Goal: Information Seeking & Learning: Learn about a topic

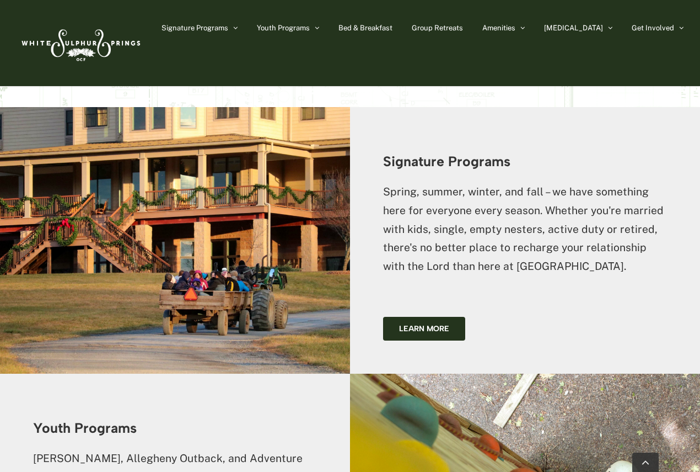
scroll to position [1489, 0]
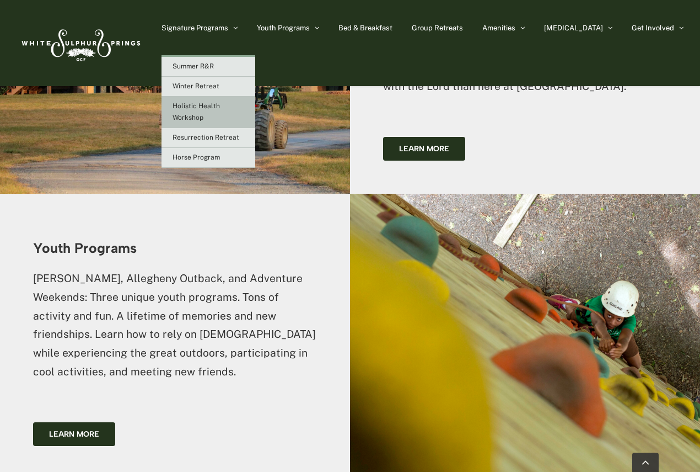
click at [220, 106] on span "Holistic Health Workshop" at bounding box center [196, 111] width 47 height 19
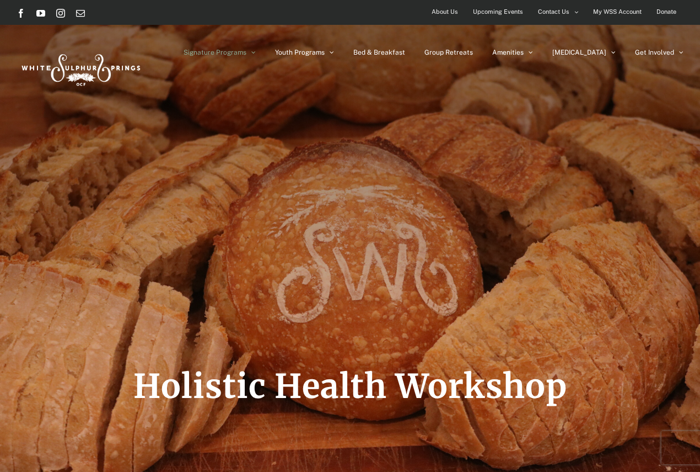
click at [71, 69] on img at bounding box center [80, 68] width 127 height 52
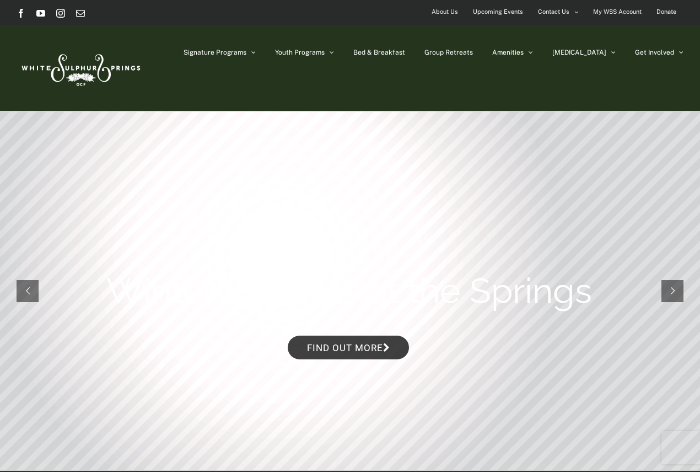
click at [451, 9] on span "About Us" at bounding box center [445, 12] width 26 height 16
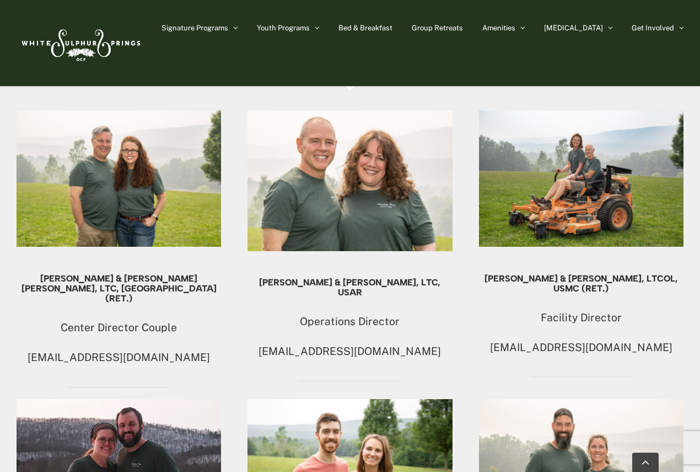
scroll to position [607, 0]
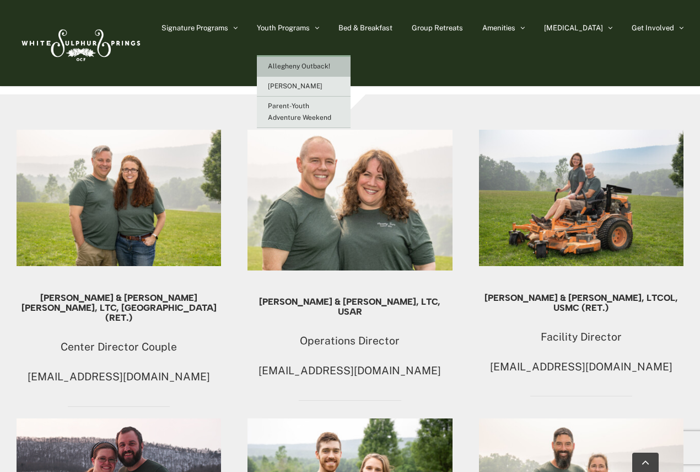
click at [330, 62] on span "Allegheny Outback!" at bounding box center [299, 66] width 62 height 8
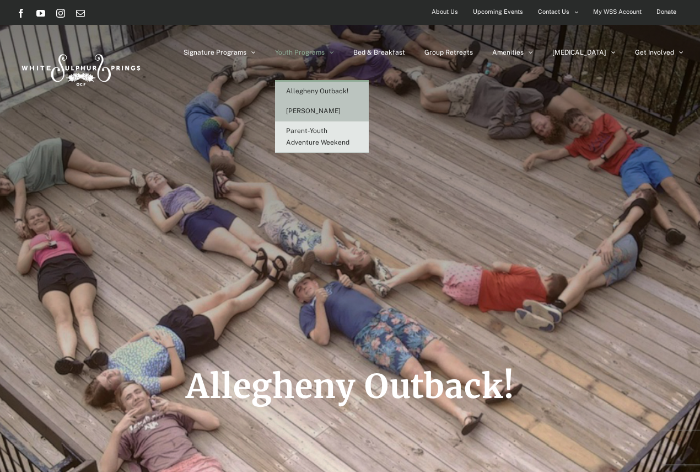
click at [341, 111] on span "[PERSON_NAME]" at bounding box center [313, 111] width 55 height 8
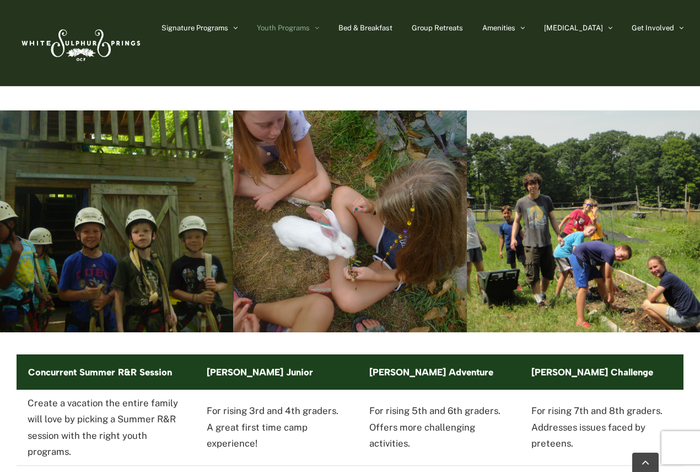
scroll to position [1612, 0]
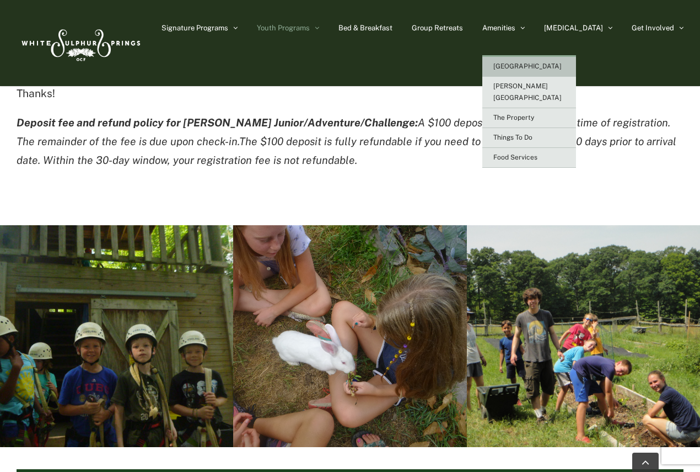
click at [552, 62] on link "[GEOGRAPHIC_DATA]" at bounding box center [530, 67] width 94 height 20
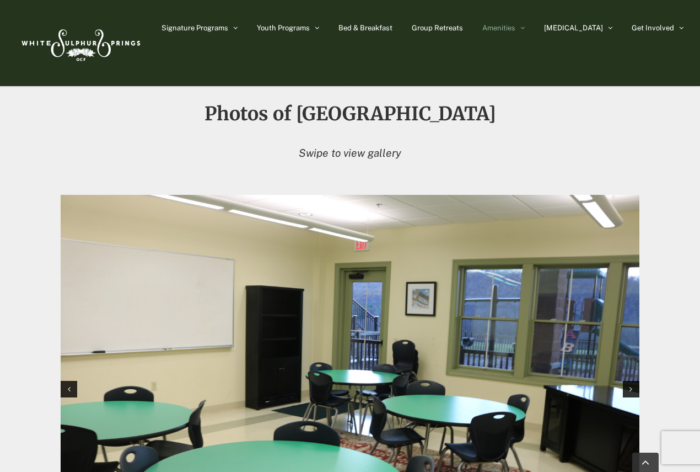
scroll to position [990, 0]
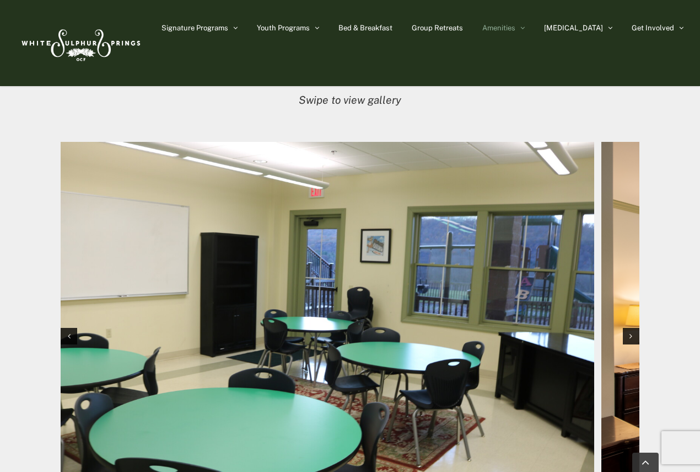
click at [266, 277] on img "1 / 12" at bounding box center [304, 335] width 579 height 386
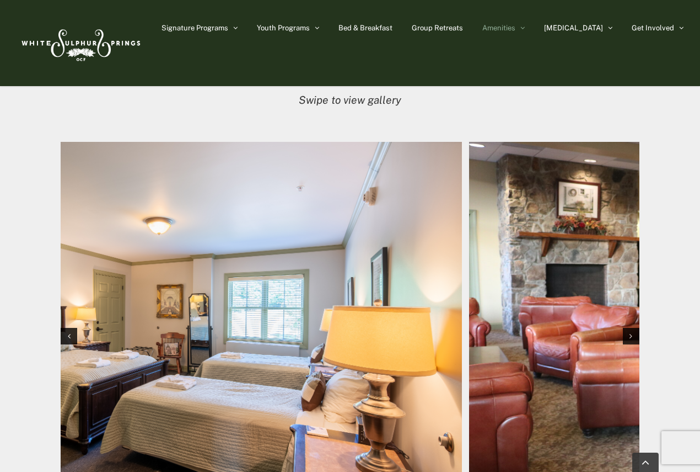
click at [256, 253] on img "2 / 12" at bounding box center [172, 335] width 579 height 386
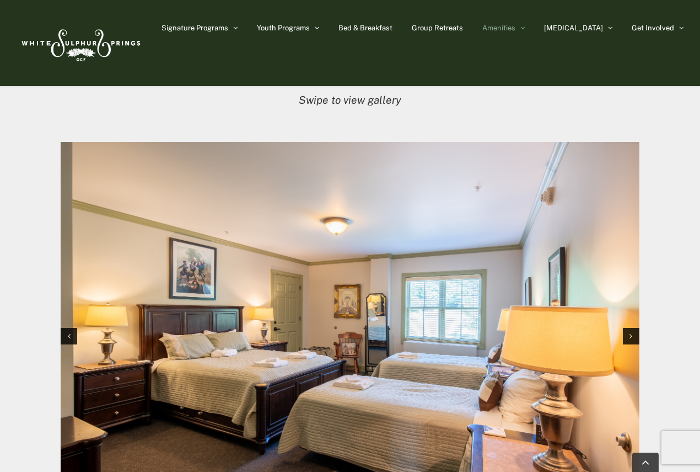
click at [192, 253] on img "2 / 12" at bounding box center [350, 335] width 579 height 386
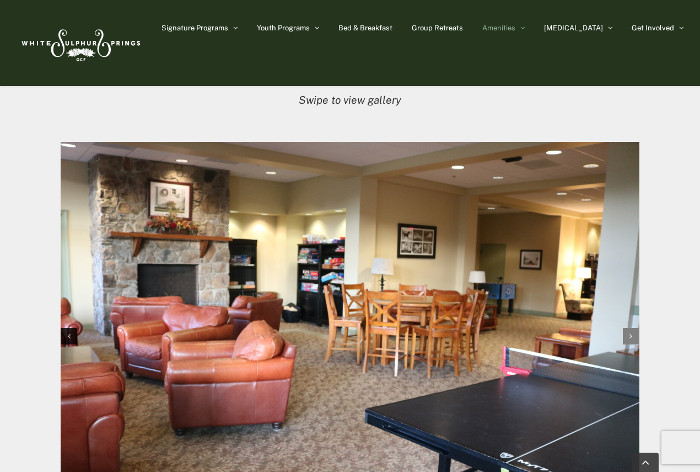
click at [629, 328] on div "Next slide" at bounding box center [631, 336] width 17 height 17
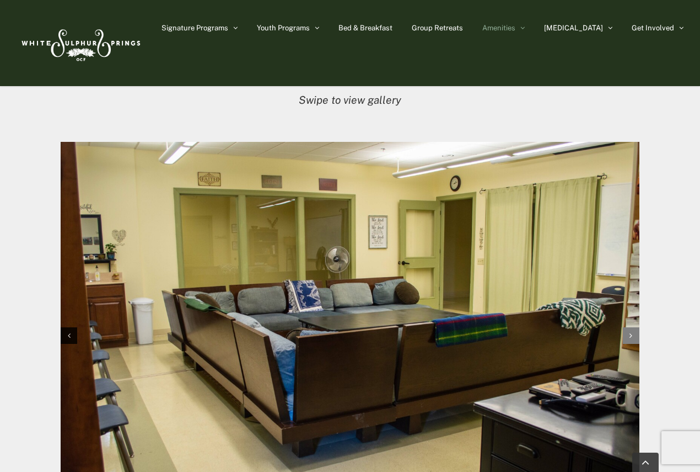
click at [628, 327] on div "Next slide" at bounding box center [631, 335] width 17 height 17
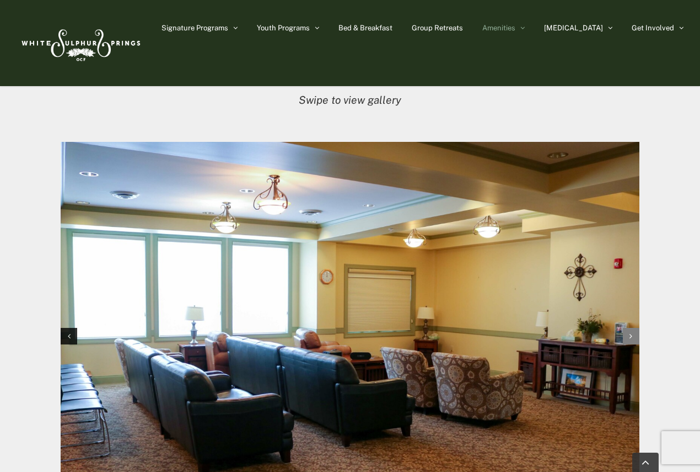
click at [625, 328] on div "Next slide" at bounding box center [631, 336] width 17 height 17
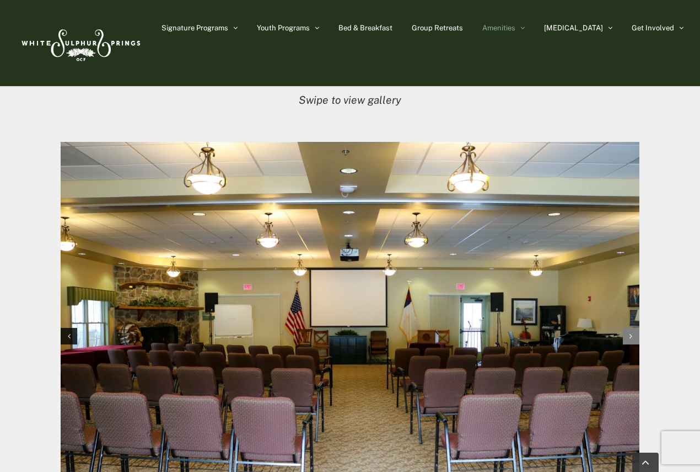
click at [624, 328] on div "Next slide" at bounding box center [631, 336] width 17 height 17
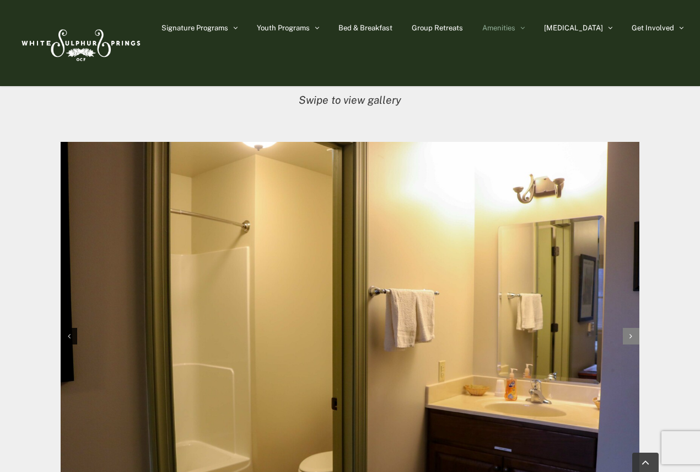
click at [624, 328] on div "Next slide" at bounding box center [631, 336] width 17 height 17
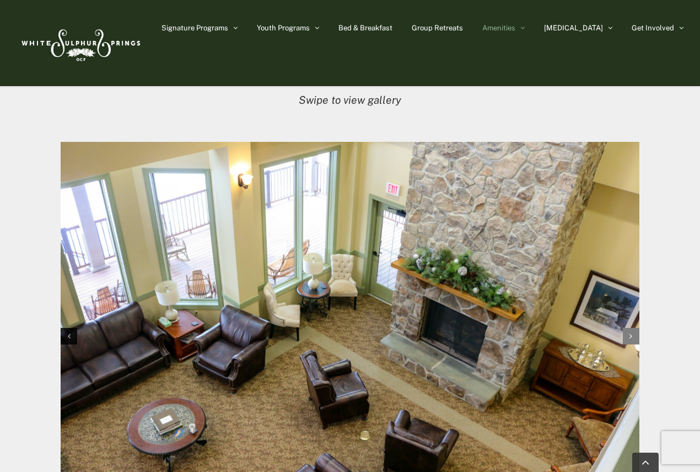
click at [624, 328] on div "Next slide" at bounding box center [631, 336] width 17 height 17
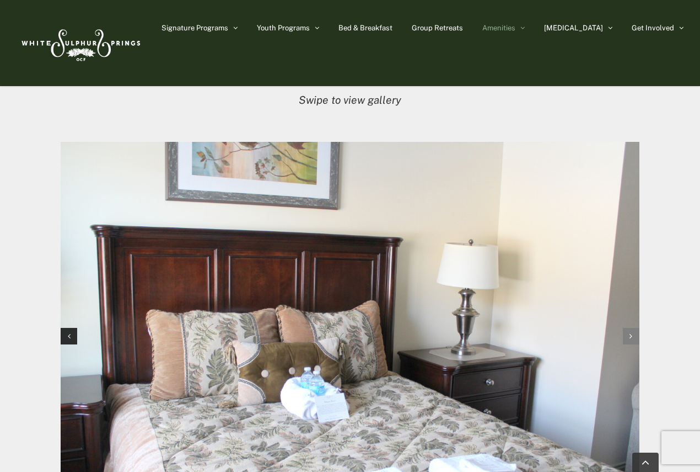
click at [624, 328] on div "Next slide" at bounding box center [631, 336] width 17 height 17
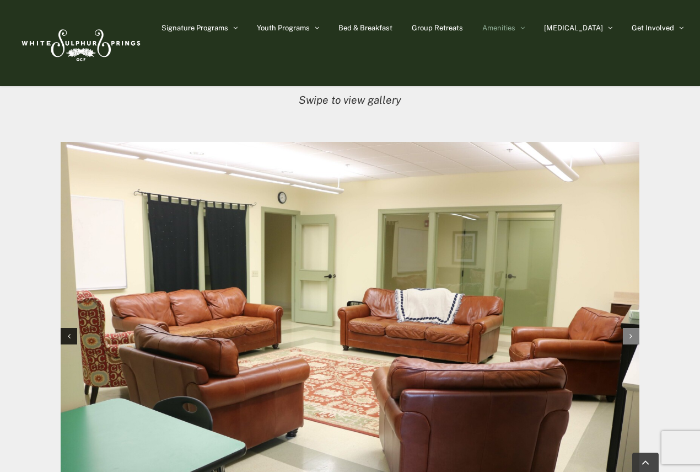
click at [624, 328] on div "Next slide" at bounding box center [631, 336] width 17 height 17
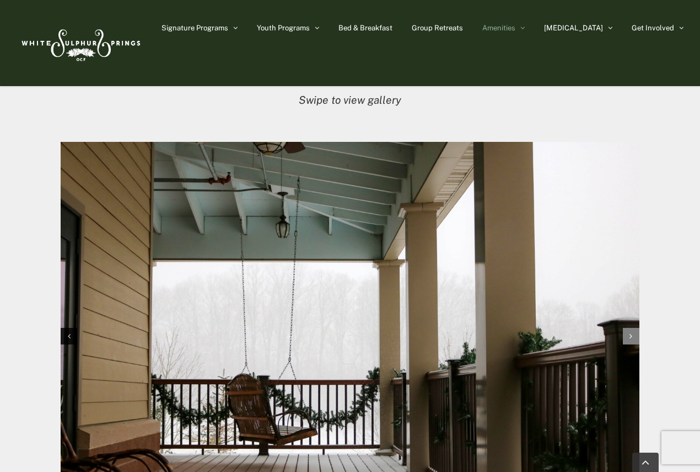
click at [624, 328] on div "Next slide" at bounding box center [631, 336] width 17 height 17
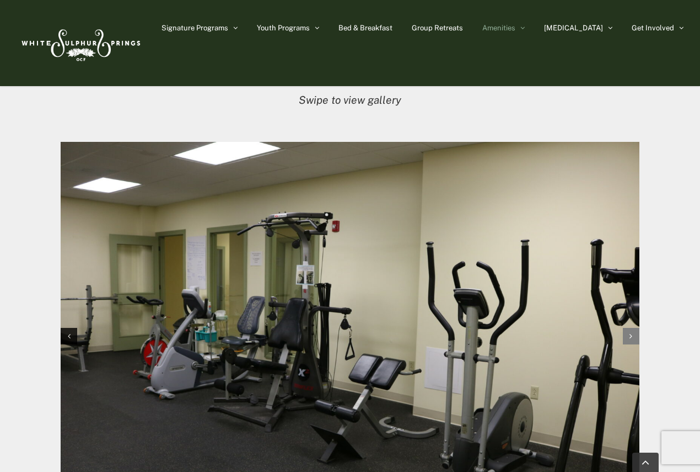
click at [624, 328] on div "Next slide" at bounding box center [631, 336] width 17 height 17
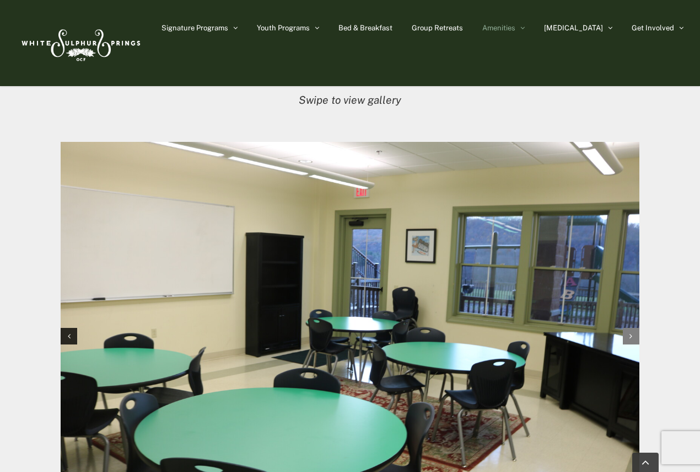
click at [624, 328] on div "Next slide" at bounding box center [631, 336] width 17 height 17
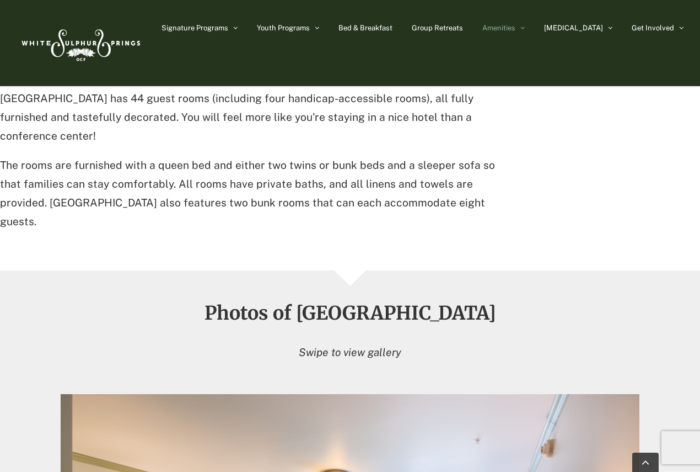
scroll to position [598, 0]
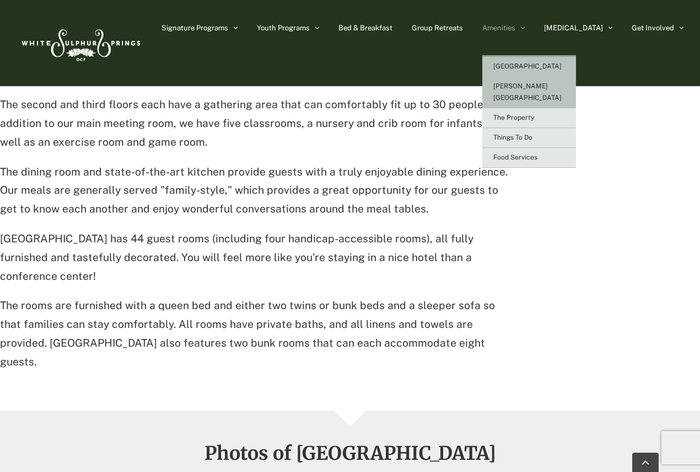
click at [557, 85] on span "[PERSON_NAME][GEOGRAPHIC_DATA]" at bounding box center [528, 91] width 68 height 19
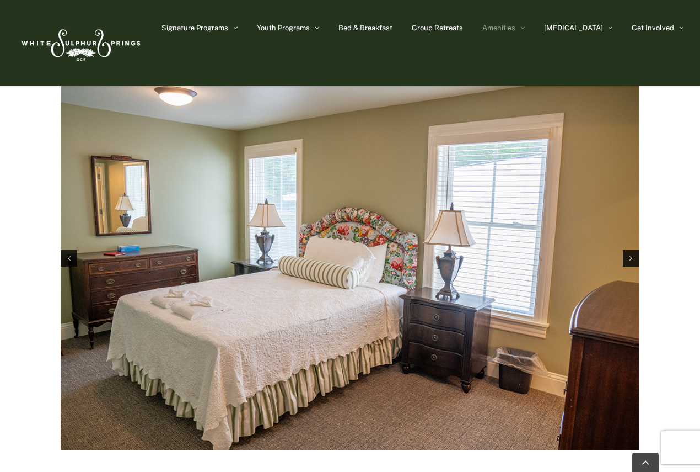
scroll to position [1710, 0]
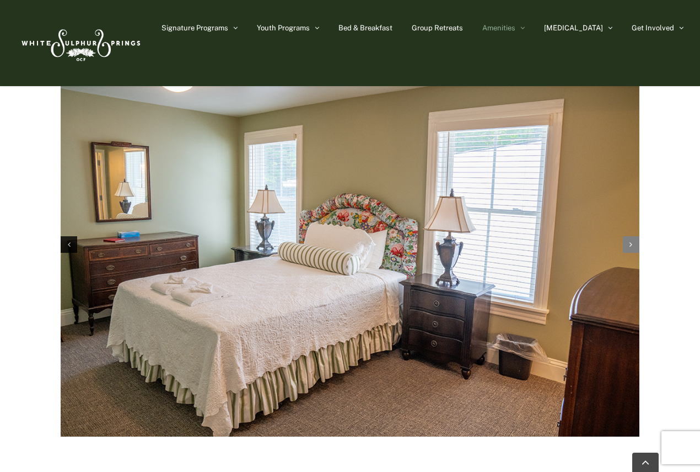
click at [633, 236] on div "Next slide" at bounding box center [631, 244] width 17 height 17
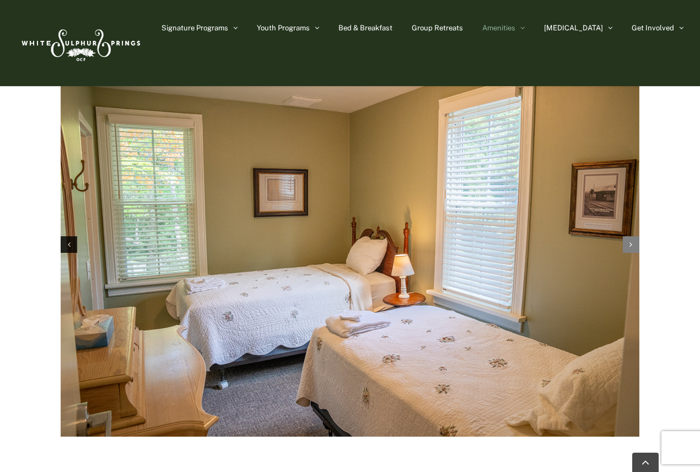
click at [633, 236] on div "Next slide" at bounding box center [631, 244] width 17 height 17
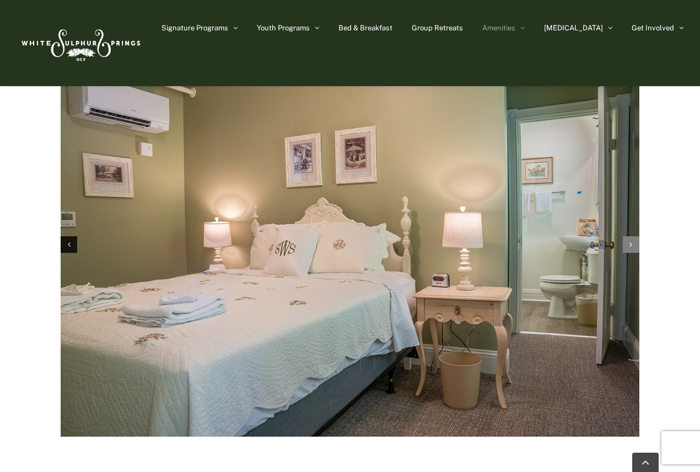
click at [633, 240] on icon "Next slide" at bounding box center [631, 244] width 3 height 8
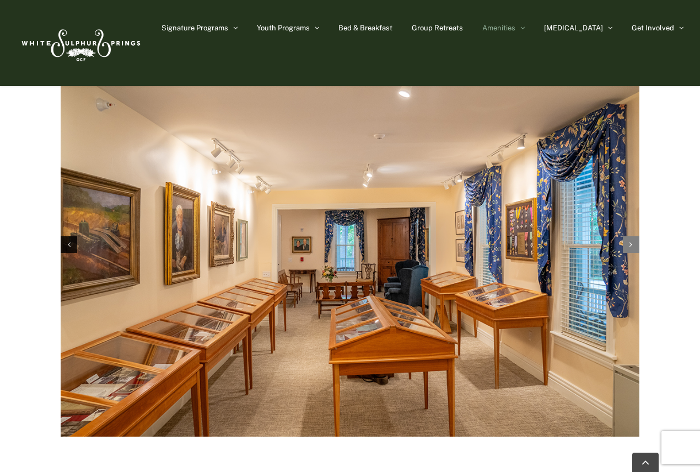
click at [633, 240] on icon "Next slide" at bounding box center [631, 244] width 3 height 8
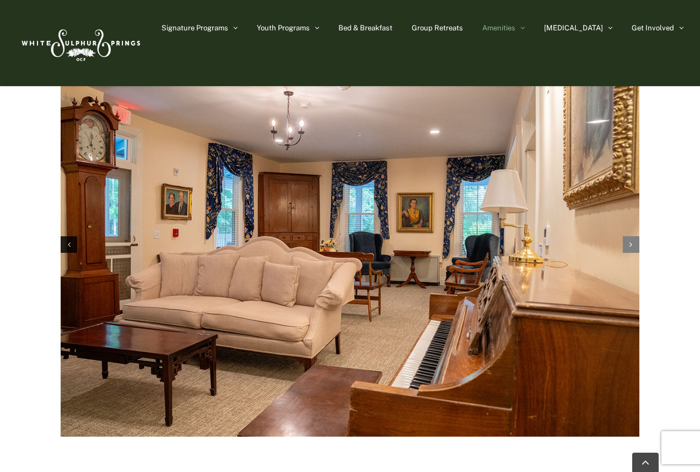
click at [633, 240] on icon "Next slide" at bounding box center [631, 244] width 3 height 8
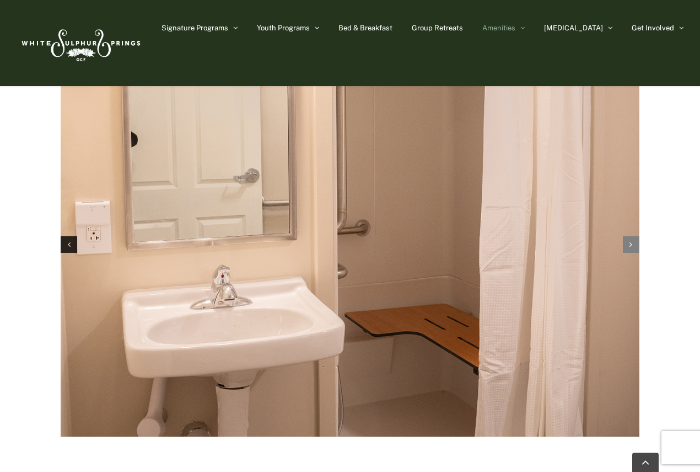
click at [633, 240] on icon "Next slide" at bounding box center [631, 244] width 3 height 8
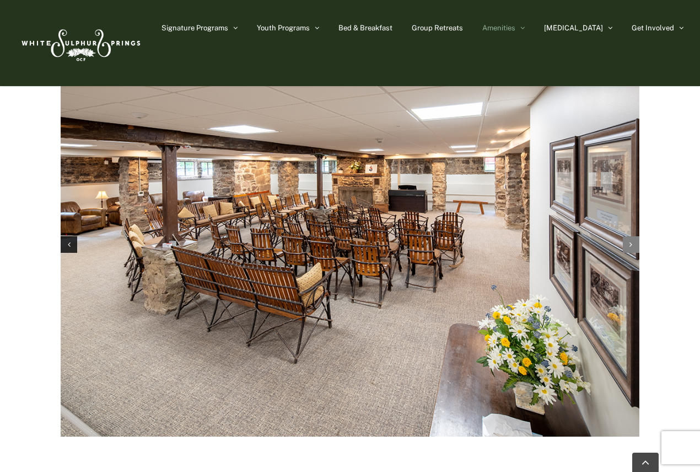
click at [633, 240] on icon "Next slide" at bounding box center [631, 244] width 3 height 8
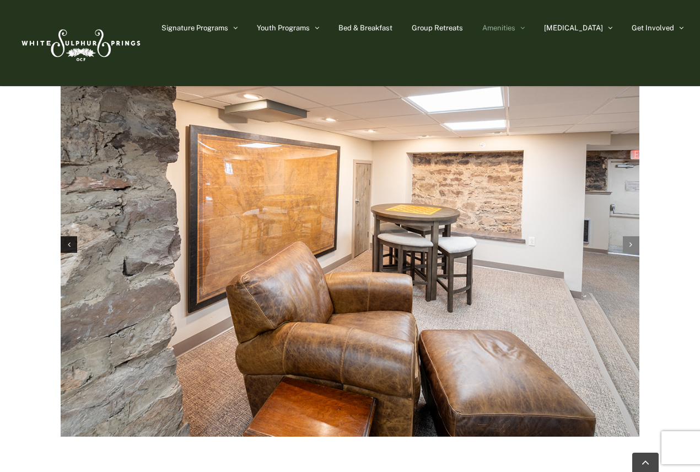
click at [633, 240] on icon "Next slide" at bounding box center [631, 244] width 3 height 8
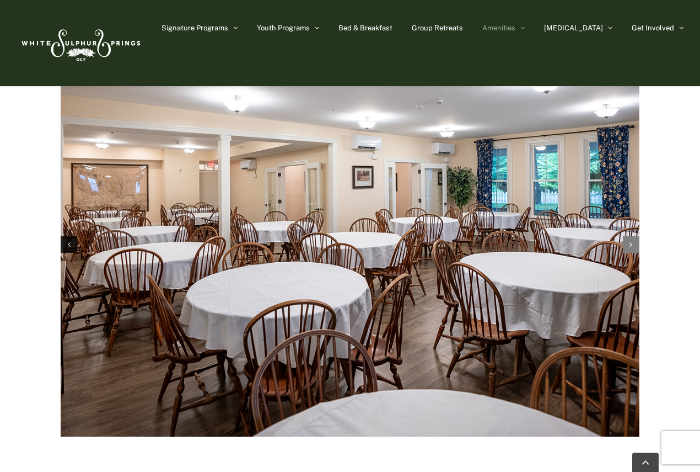
click at [633, 240] on icon "Next slide" at bounding box center [631, 244] width 3 height 8
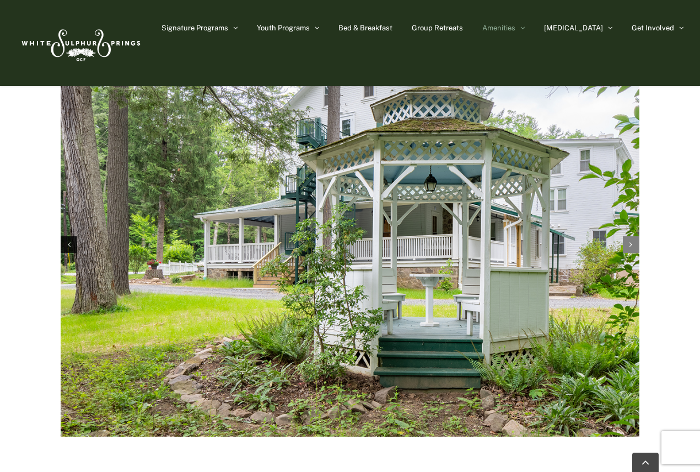
click at [633, 240] on icon "Next slide" at bounding box center [631, 244] width 3 height 8
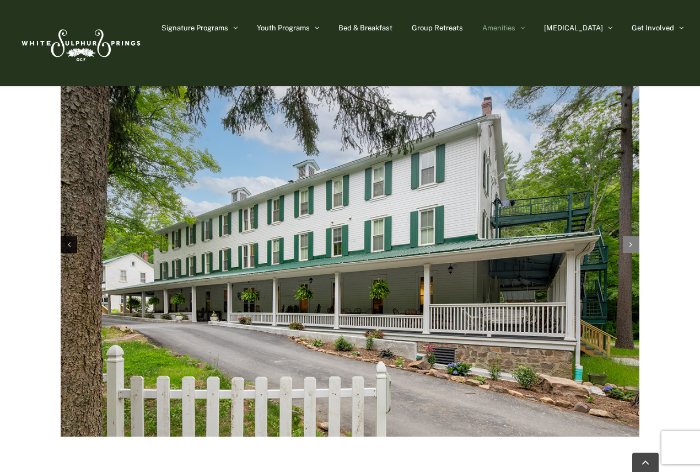
click at [633, 240] on icon "Next slide" at bounding box center [631, 244] width 3 height 8
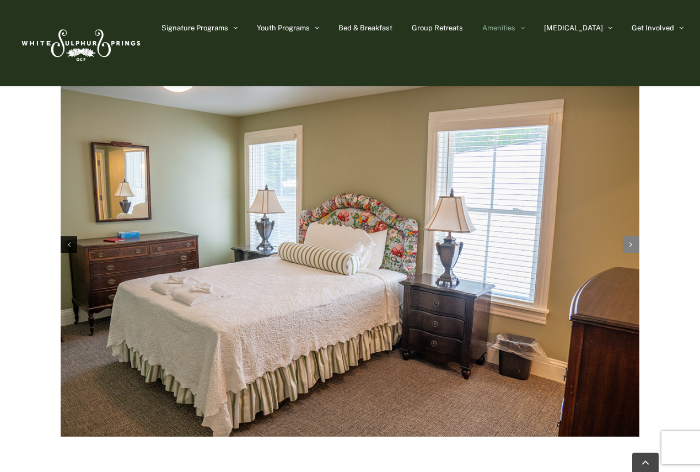
click at [633, 240] on icon "Next slide" at bounding box center [631, 244] width 3 height 8
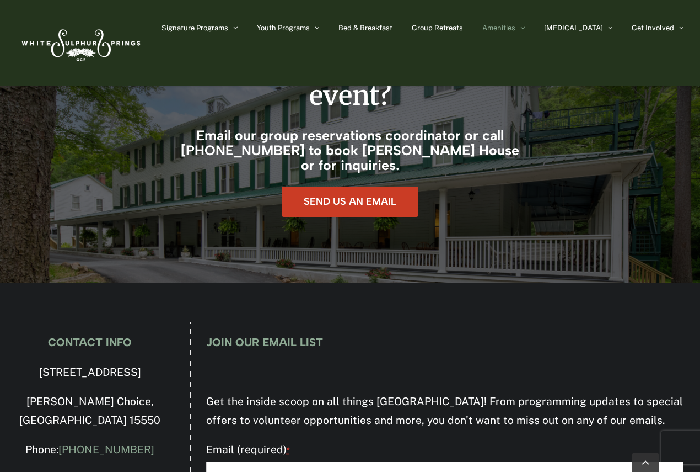
scroll to position [2149, 0]
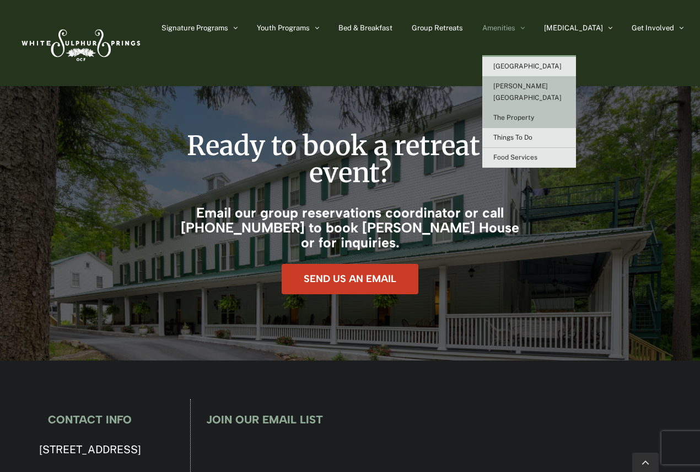
click at [534, 114] on span "The Property" at bounding box center [514, 118] width 41 height 8
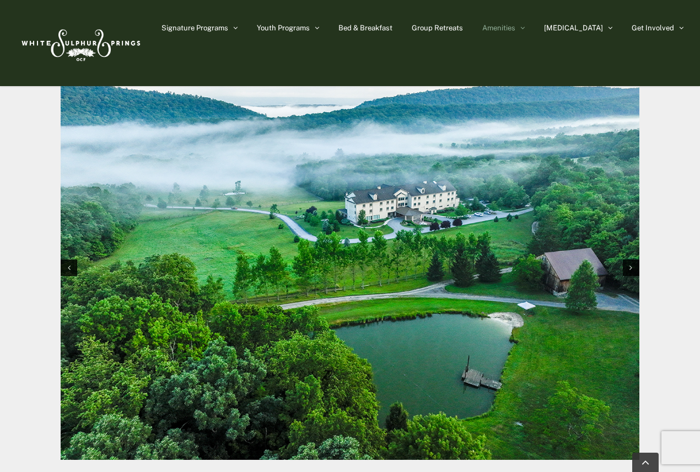
scroll to position [1103, 0]
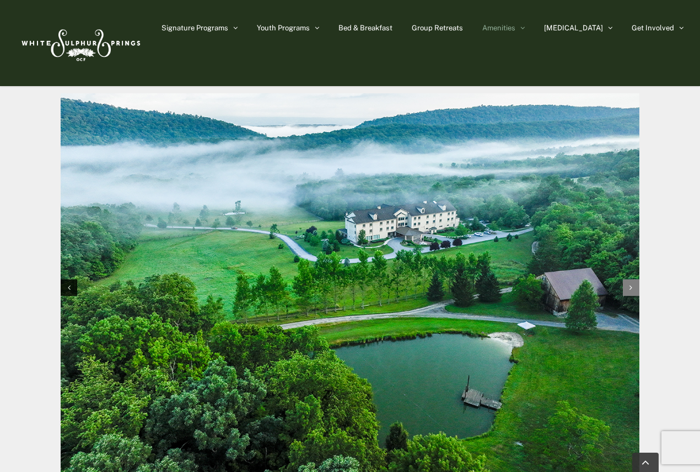
click at [627, 295] on div "Next slide" at bounding box center [631, 287] width 17 height 17
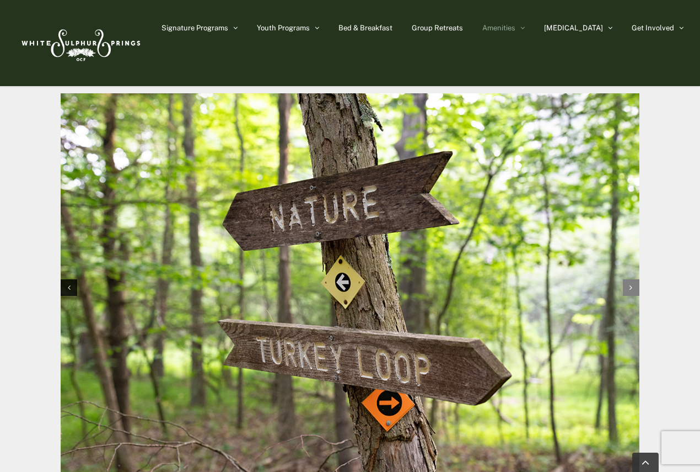
click at [628, 290] on div "Next slide" at bounding box center [631, 287] width 17 height 17
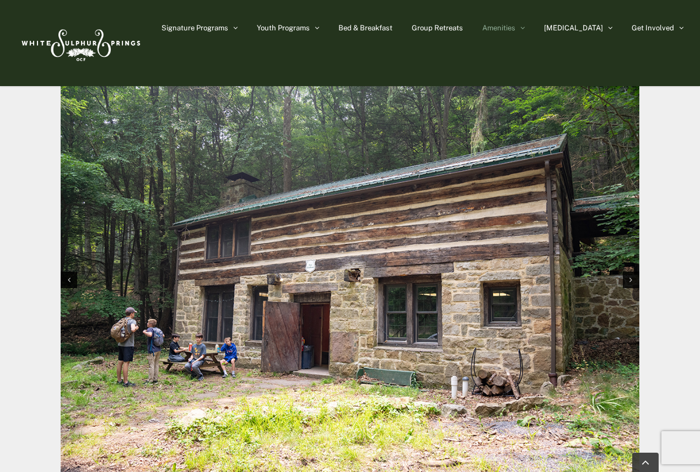
scroll to position [1158, 0]
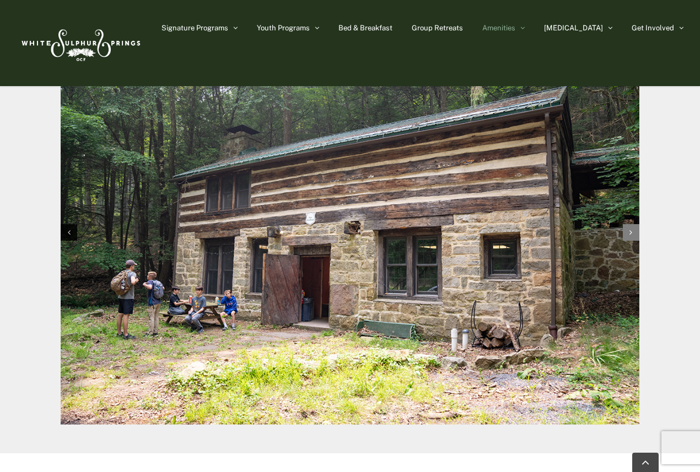
click at [633, 237] on div "Next slide" at bounding box center [631, 232] width 17 height 17
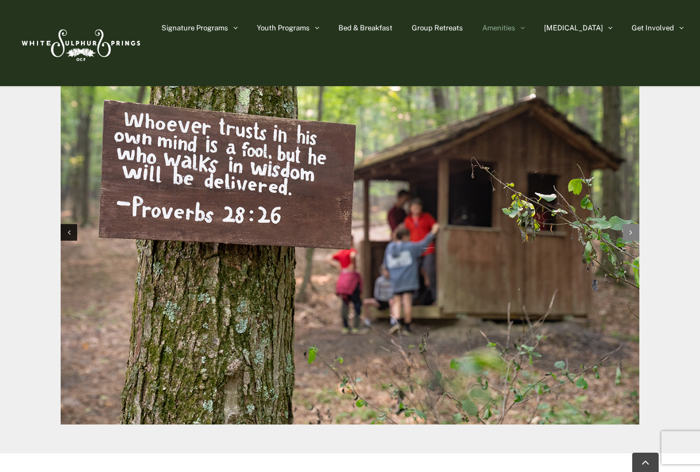
click at [633, 237] on div "Next slide" at bounding box center [631, 232] width 17 height 17
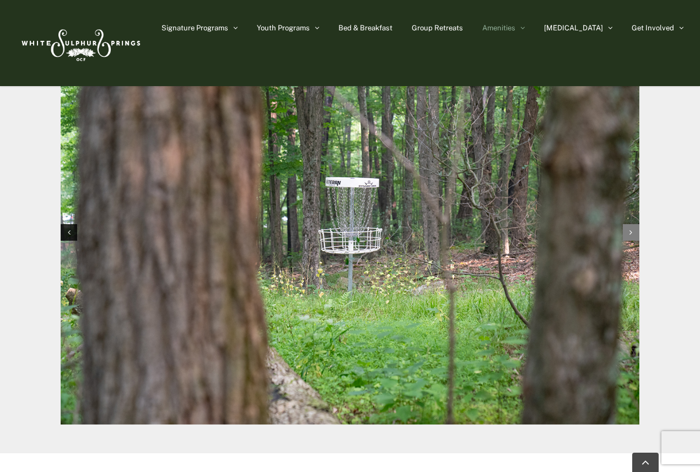
click at [633, 237] on div "Next slide" at bounding box center [631, 232] width 17 height 17
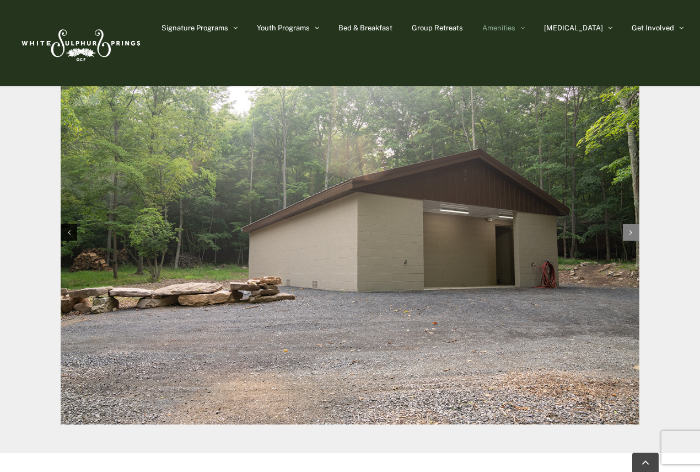
click at [633, 237] on div "Next slide" at bounding box center [631, 232] width 17 height 17
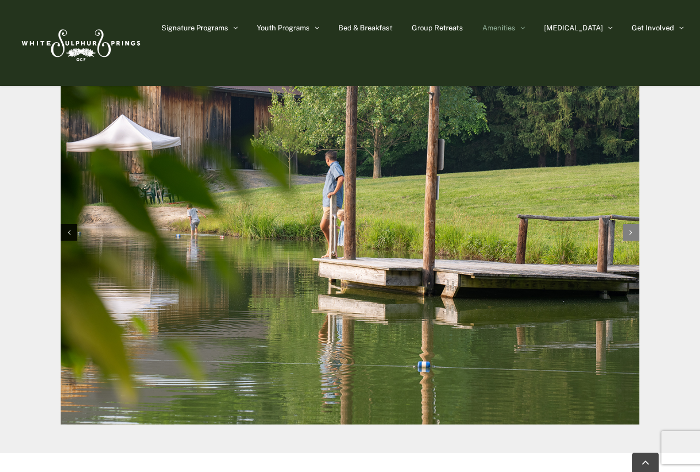
click at [633, 237] on div "Next slide" at bounding box center [631, 232] width 17 height 17
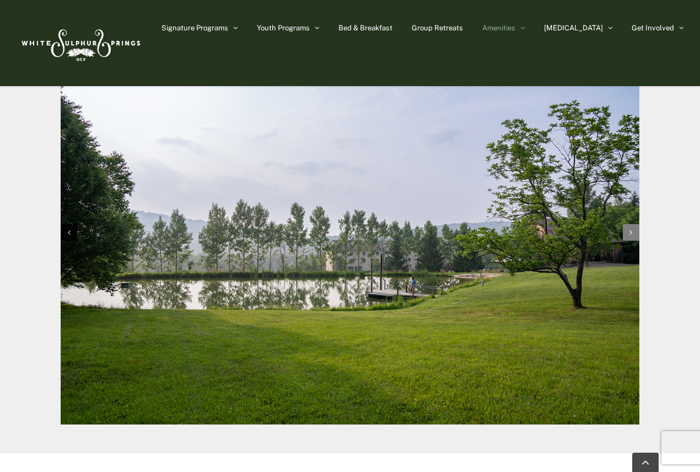
click at [633, 237] on div "Next slide" at bounding box center [631, 232] width 17 height 17
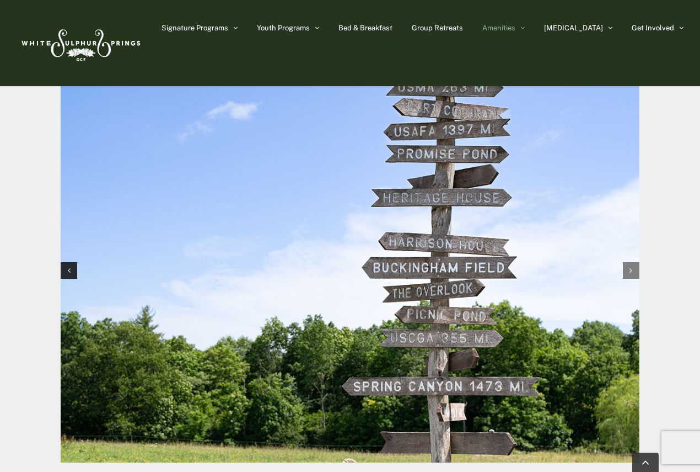
scroll to position [1103, 0]
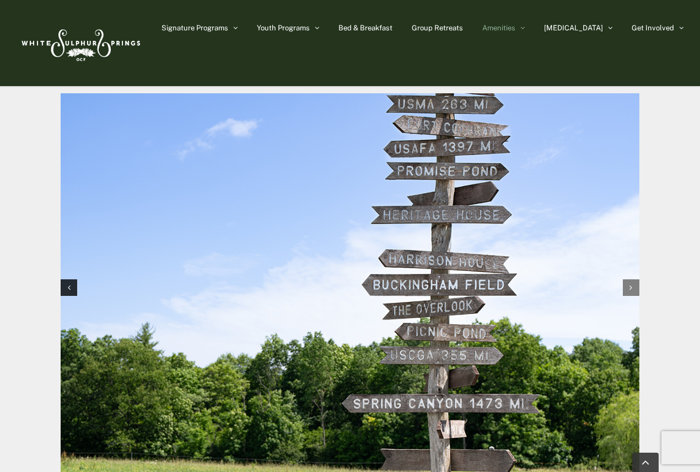
click at [634, 283] on div "Next slide" at bounding box center [631, 287] width 17 height 17
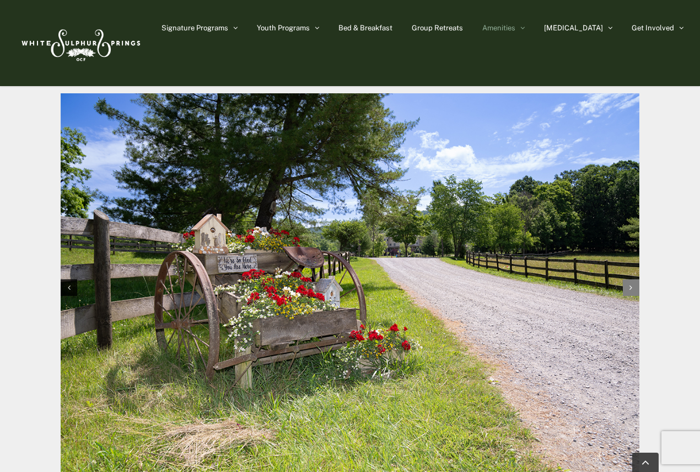
click at [630, 283] on icon "Next slide" at bounding box center [631, 287] width 3 height 8
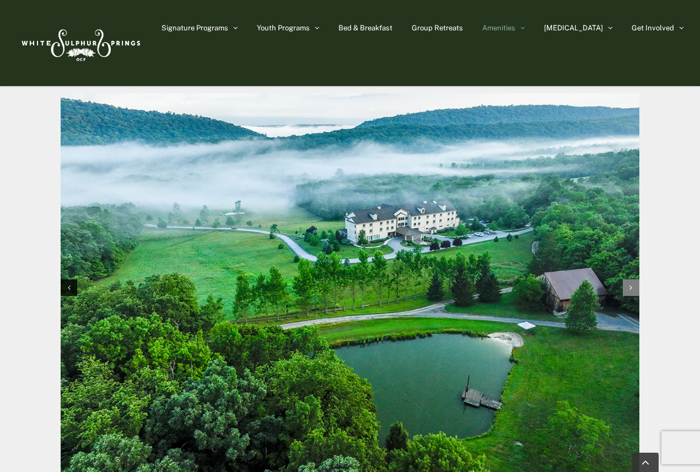
click at [630, 283] on icon "Next slide" at bounding box center [631, 287] width 3 height 8
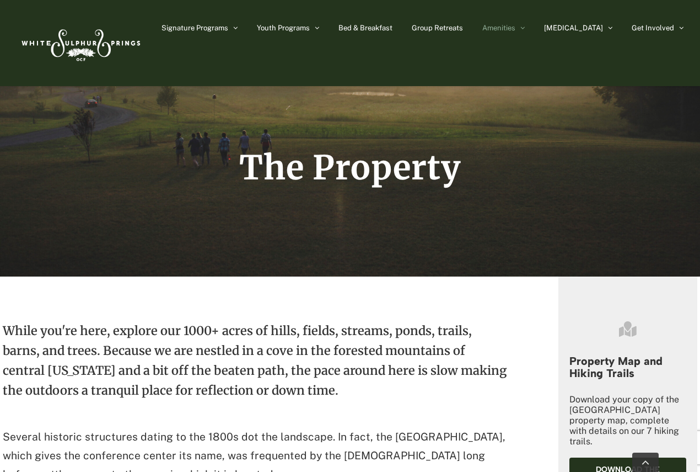
scroll to position [0, 0]
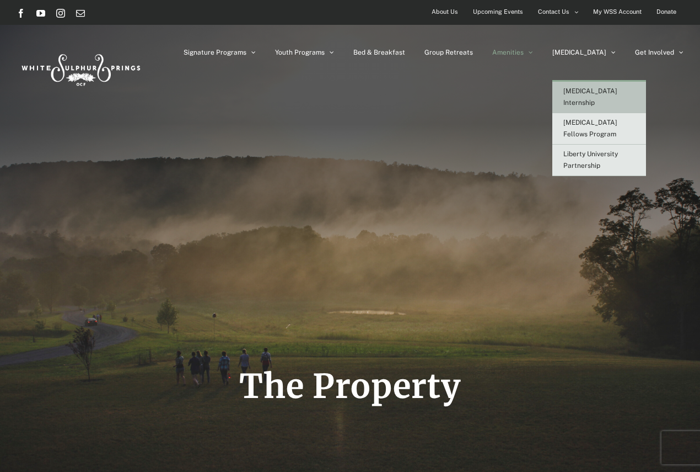
click at [618, 90] on span "[MEDICAL_DATA] Internship" at bounding box center [591, 96] width 54 height 19
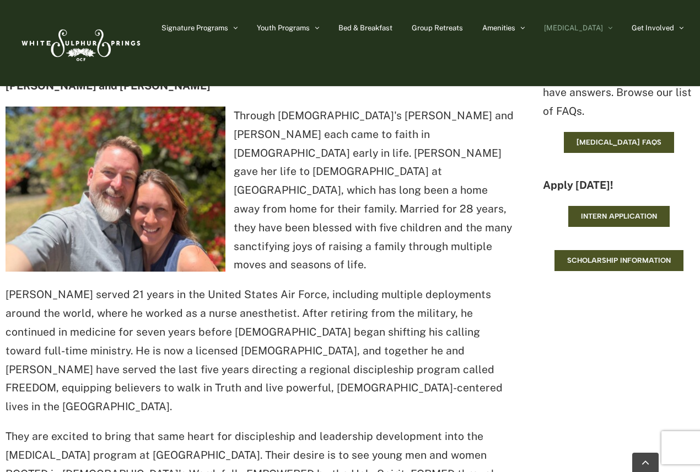
scroll to position [938, 0]
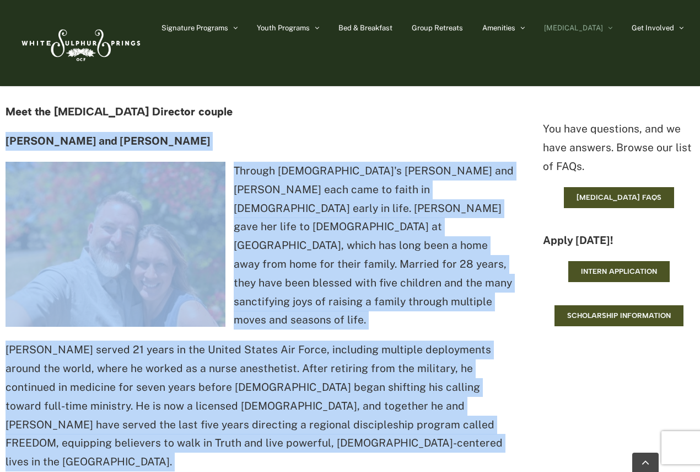
drag, startPoint x: 6, startPoint y: 121, endPoint x: 448, endPoint y: 457, distance: 555.1
click at [448, 458] on div "Meet the [MEDICAL_DATA] Director couple [PERSON_NAME] and [PERSON_NAME] Through…" at bounding box center [261, 340] width 510 height 470
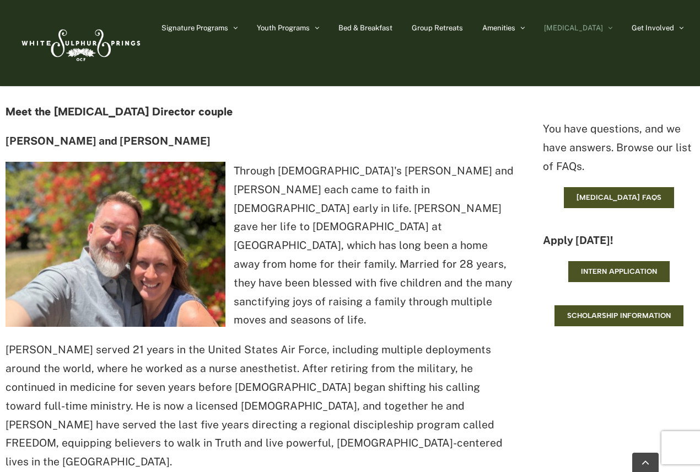
click at [535, 450] on div "If you're between the ages of [DEMOGRAPHIC_DATA], you're in an incredibly impor…" at bounding box center [350, 57] width 689 height 1106
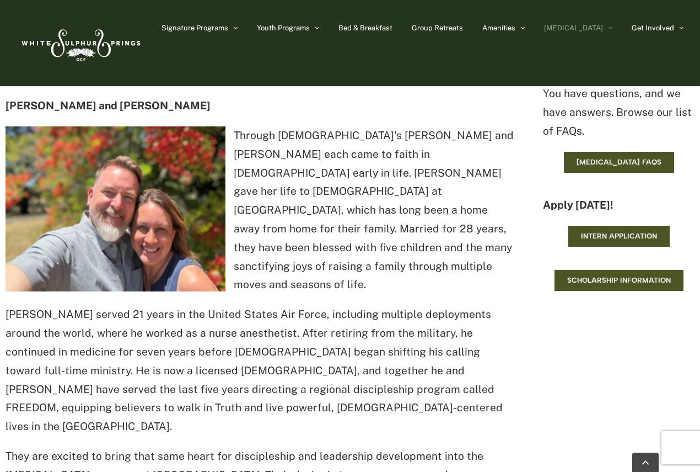
scroll to position [993, 0]
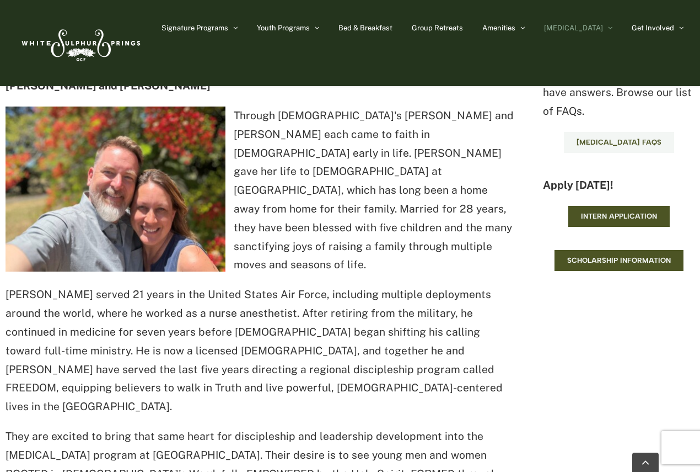
click at [615, 145] on span "[MEDICAL_DATA] FAQs" at bounding box center [619, 142] width 85 height 9
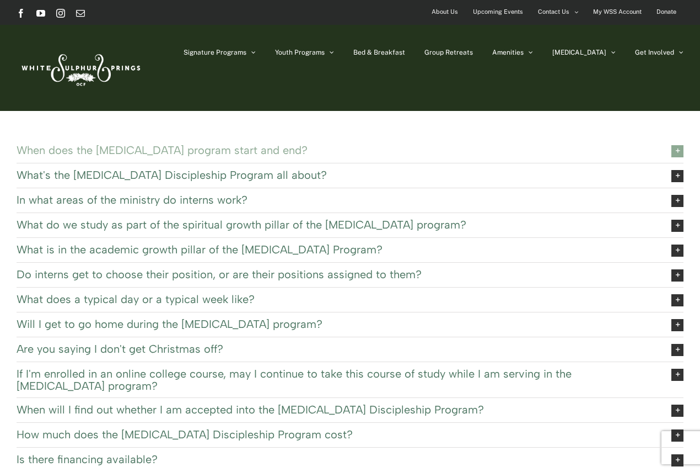
click at [185, 151] on span "When does the [MEDICAL_DATA] program start and end?" at bounding box center [336, 150] width 638 height 12
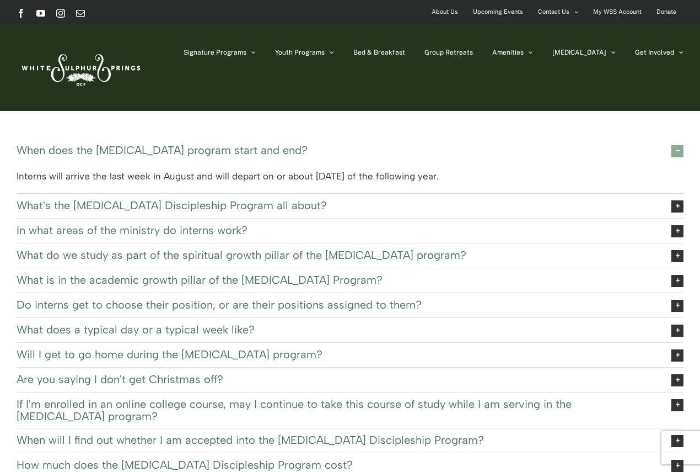
click at [185, 151] on span "When does the [MEDICAL_DATA] program start and end?" at bounding box center [336, 150] width 638 height 12
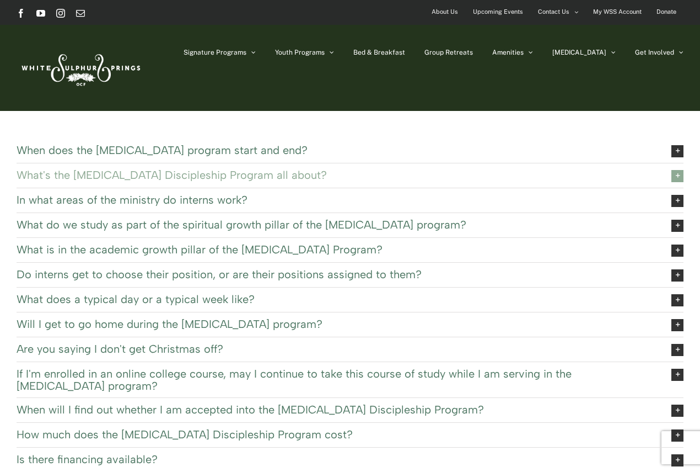
click at [183, 178] on span "What's the [MEDICAL_DATA] Discipleship Program all about?" at bounding box center [336, 175] width 638 height 12
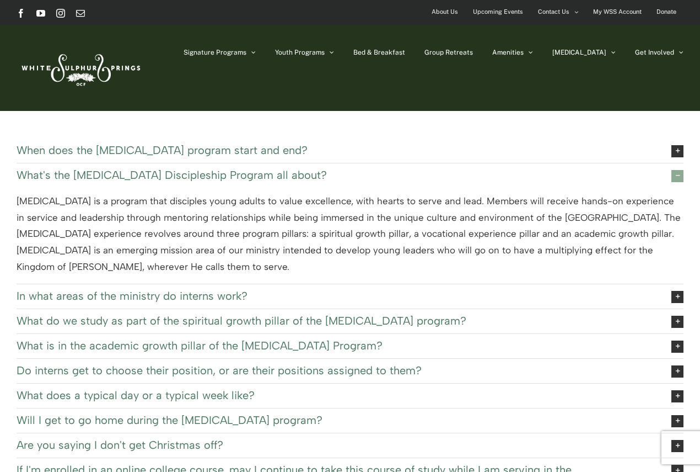
click at [183, 178] on span "What's the [MEDICAL_DATA] Discipleship Program all about?" at bounding box center [336, 175] width 638 height 12
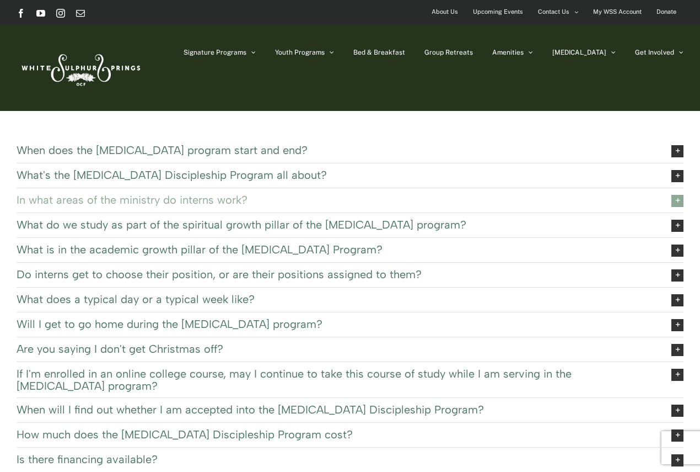
click at [180, 203] on span "In what areas of the ministry do interns work?" at bounding box center [336, 200] width 638 height 12
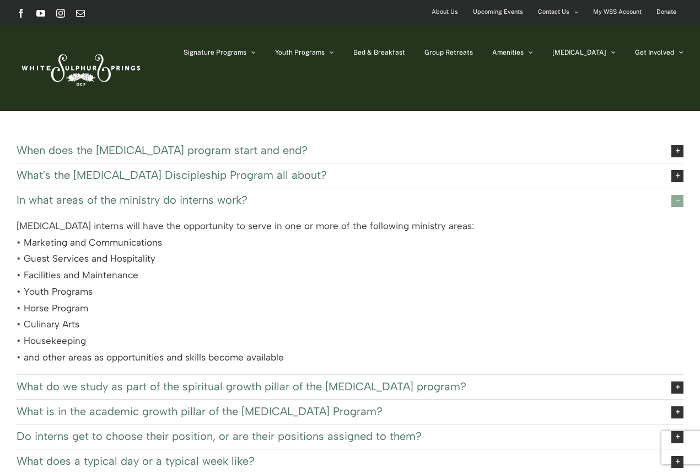
drag, startPoint x: 87, startPoint y: 340, endPoint x: 13, endPoint y: 229, distance: 133.7
click at [13, 229] on div "When does the [MEDICAL_DATA] program start and end? Interns will arrive the las…" at bounding box center [350, 460] width 700 height 698
click at [39, 229] on div "[MEDICAL_DATA] interns will have the opportunity to serve in one or more of the…" at bounding box center [350, 293] width 667 height 162
drag, startPoint x: 159, startPoint y: 244, endPoint x: 25, endPoint y: 244, distance: 134.0
click at [25, 244] on div "[MEDICAL_DATA] interns will have the opportunity to serve in one or more of the…" at bounding box center [350, 293] width 667 height 162
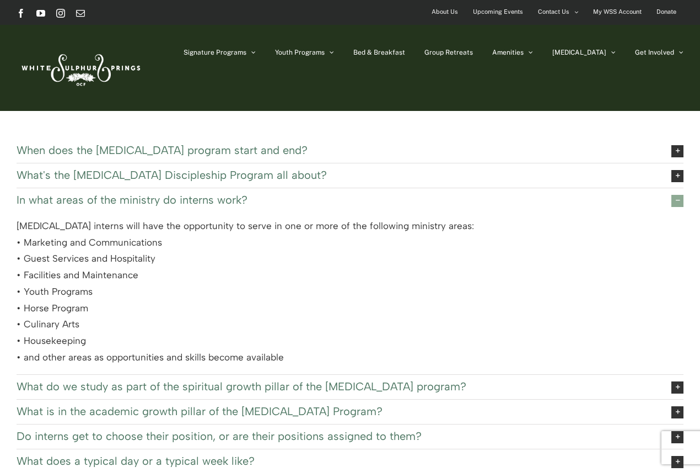
click at [25, 244] on div "[MEDICAL_DATA] interns will have the opportunity to serve in one or more of the…" at bounding box center [350, 293] width 667 height 162
click at [675, 201] on icon at bounding box center [678, 201] width 12 height 12
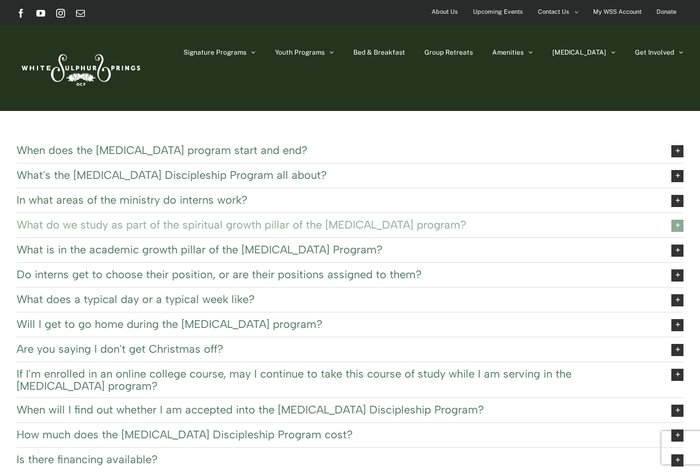
click at [673, 222] on icon at bounding box center [678, 226] width 12 height 12
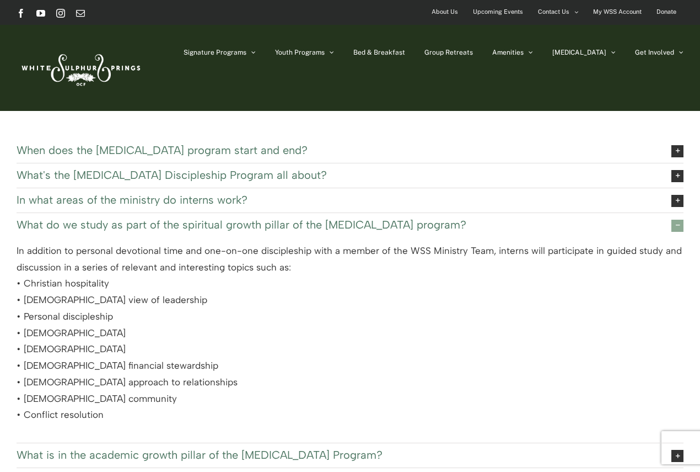
click at [596, 250] on p "In addition to personal devotional time and one-on-one discipleship with a memb…" at bounding box center [350, 333] width 667 height 180
click at [393, 222] on span "What do we study as part of the spiritual growth pillar of the EXSEL program?" at bounding box center [336, 224] width 638 height 12
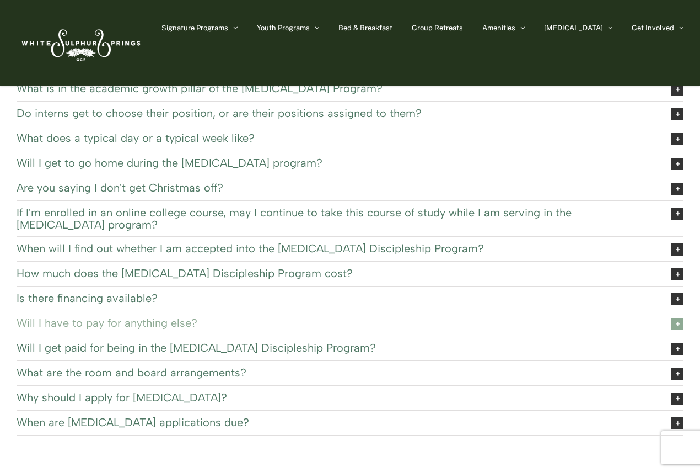
scroll to position [55, 0]
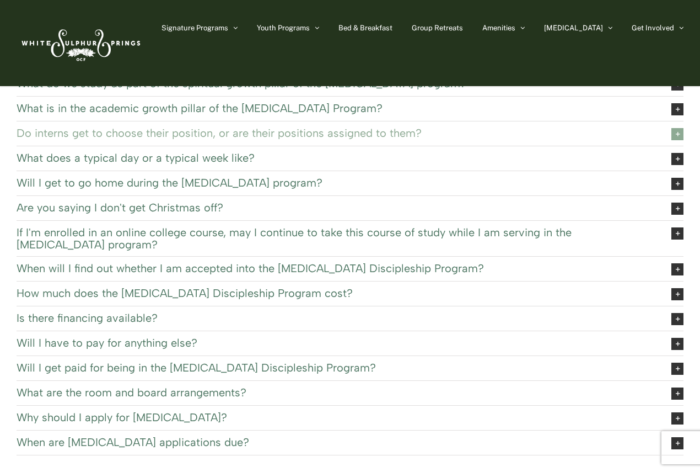
click at [159, 131] on span "Do interns get to choose their position, or are their positions assigned to the…" at bounding box center [336, 133] width 638 height 12
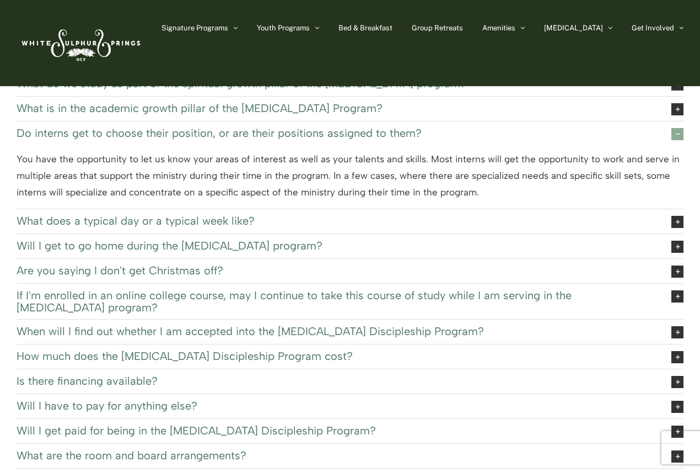
click at [159, 131] on span "Do interns get to choose their position, or are their positions assigned to the…" at bounding box center [336, 133] width 638 height 12
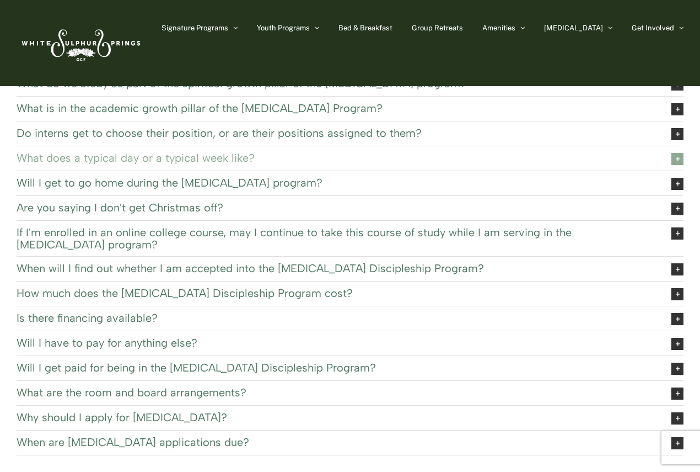
click at [158, 156] on span "What does a typical day or a typical week like?" at bounding box center [336, 158] width 638 height 12
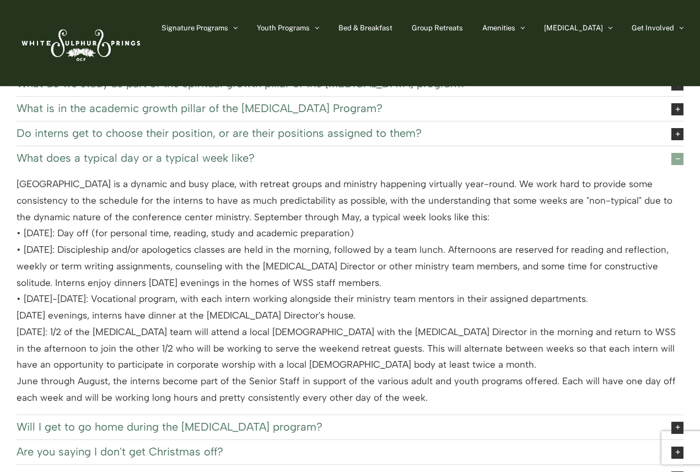
click at [158, 156] on span "What does a typical day or a typical week like?" at bounding box center [336, 158] width 638 height 12
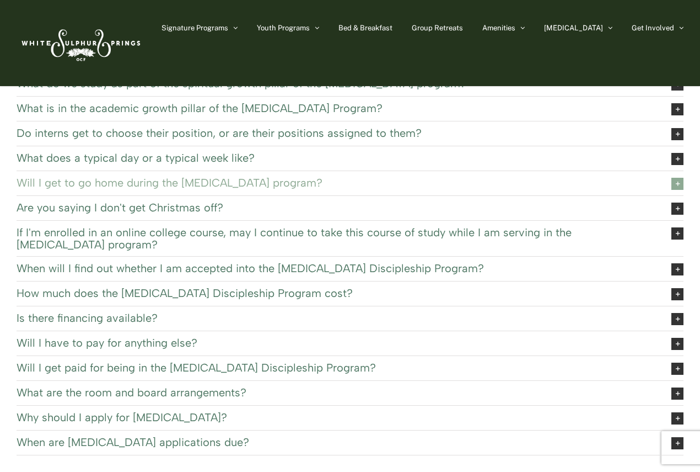
click at [141, 185] on span "Will I get to go home during the EXSEL program?" at bounding box center [336, 182] width 638 height 12
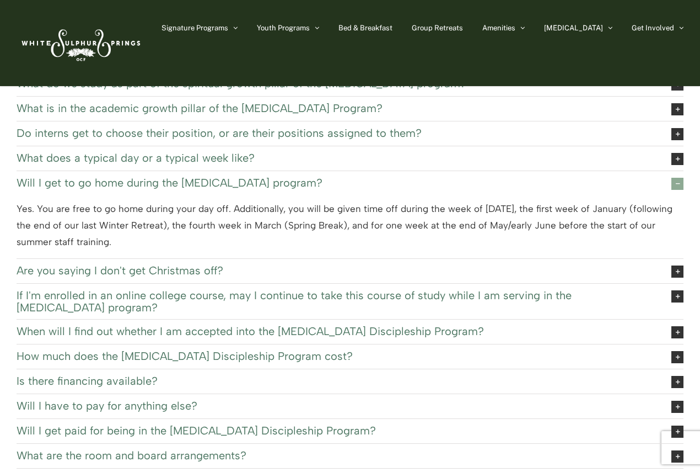
click at [141, 185] on span "Will I get to go home during the EXSEL program?" at bounding box center [336, 182] width 638 height 12
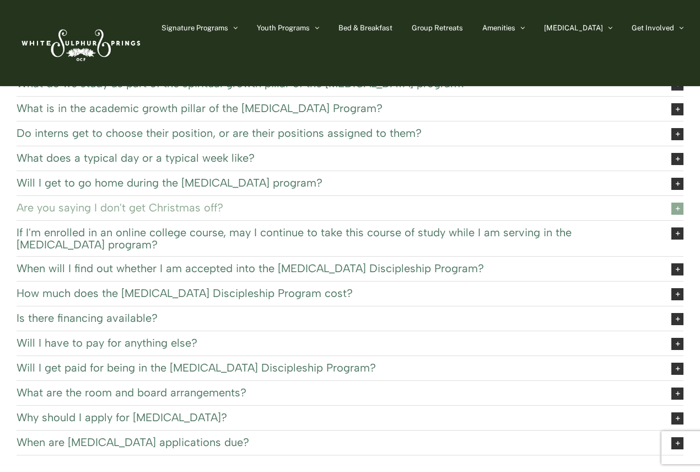
click at [123, 207] on span "Are you saying I don't get Christmas off?" at bounding box center [336, 207] width 638 height 12
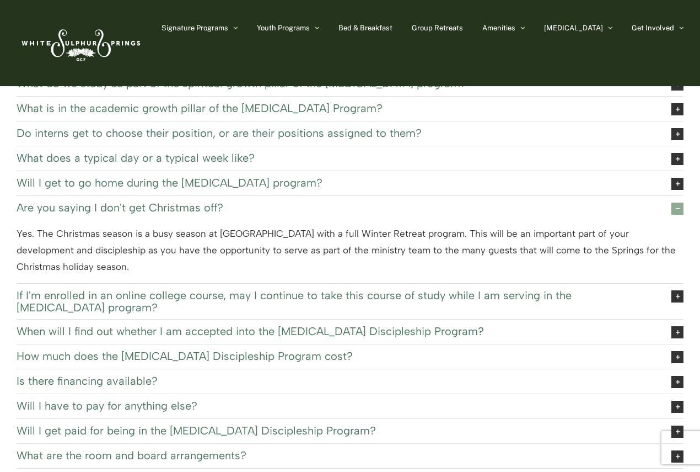
click at [123, 207] on span "Are you saying I don't get Christmas off?" at bounding box center [336, 207] width 638 height 12
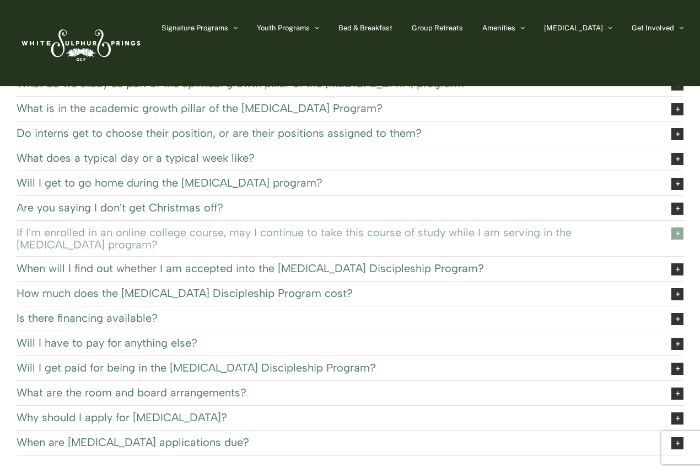
click at [119, 231] on span "If I'm enrolled in an online college course, may I continue to take this course…" at bounding box center [336, 238] width 638 height 24
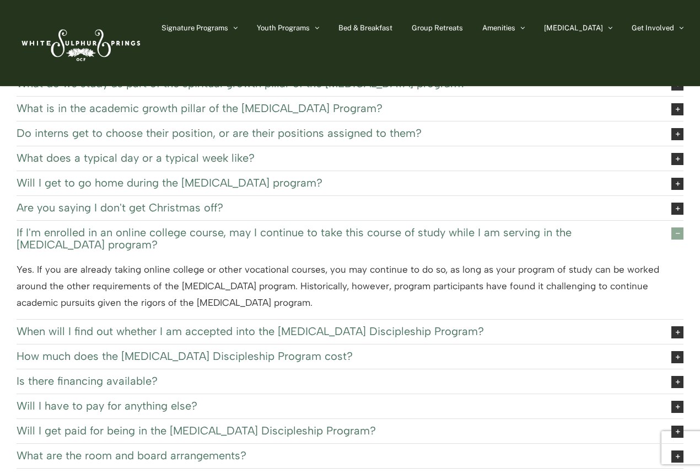
click at [119, 231] on span "If I'm enrolled in an online college course, may I continue to take this course…" at bounding box center [336, 238] width 638 height 24
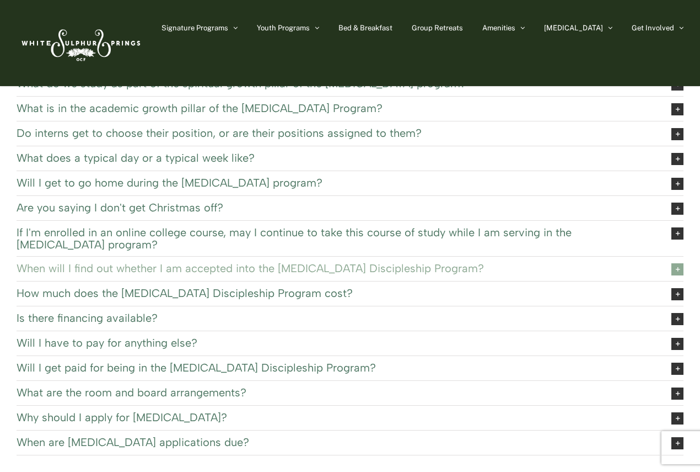
click at [146, 264] on span "When will I find out whether I am accepted into the EXSEL Discipleship Program?" at bounding box center [336, 268] width 638 height 12
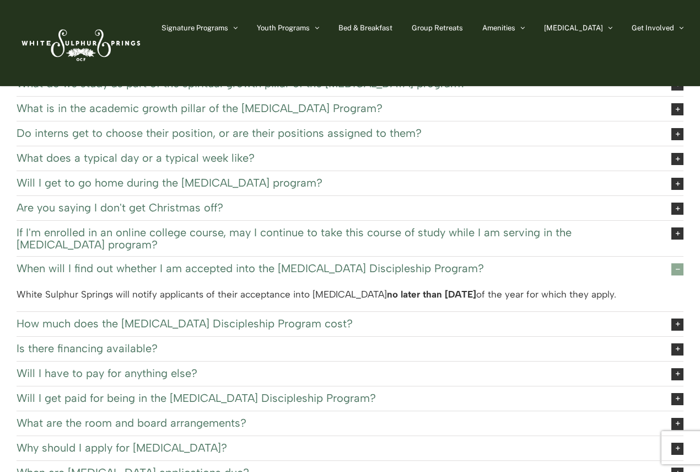
click at [145, 263] on span "When will I find out whether I am accepted into the EXSEL Discipleship Program?" at bounding box center [336, 268] width 638 height 12
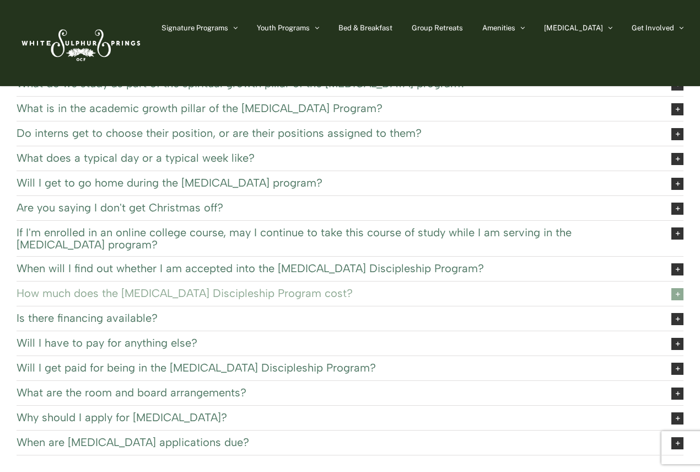
click at [142, 290] on span "How much does the EXSEL Discipleship Program cost?" at bounding box center [336, 293] width 638 height 12
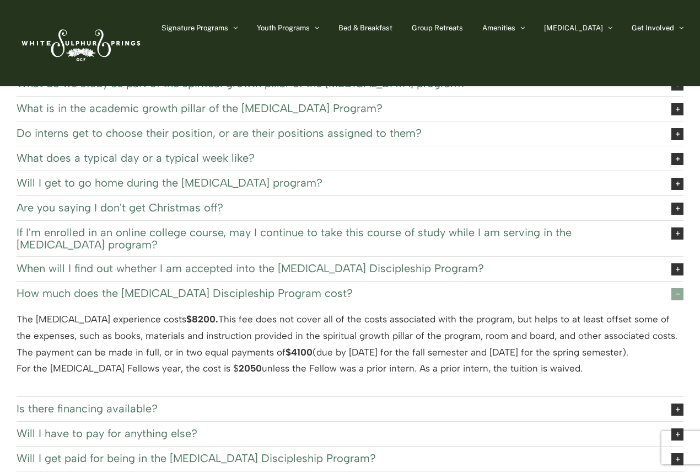
click at [141, 289] on span "How much does the EXSEL Discipleship Program cost?" at bounding box center [336, 293] width 638 height 12
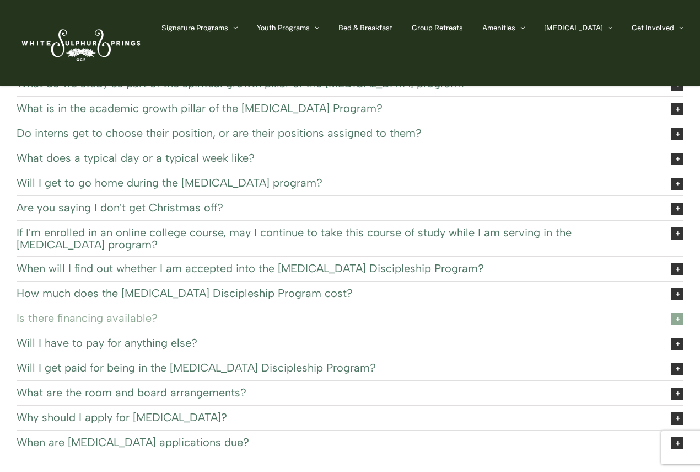
click at [132, 308] on link "Is there financing available?" at bounding box center [350, 318] width 667 height 24
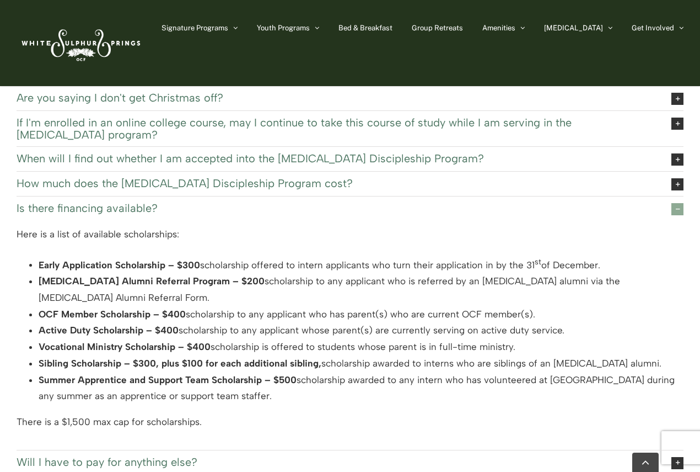
scroll to position [165, 0]
click at [129, 210] on span "Is there financing available?" at bounding box center [336, 207] width 638 height 12
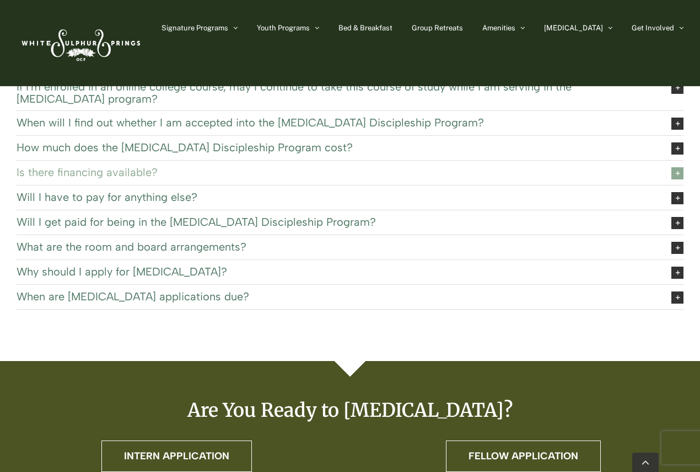
scroll to position [221, 0]
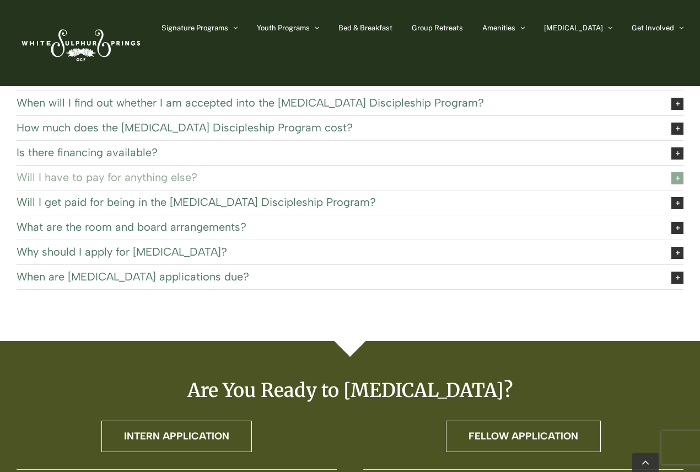
click at [136, 175] on span "Will I have to pay for anything else?" at bounding box center [336, 177] width 638 height 12
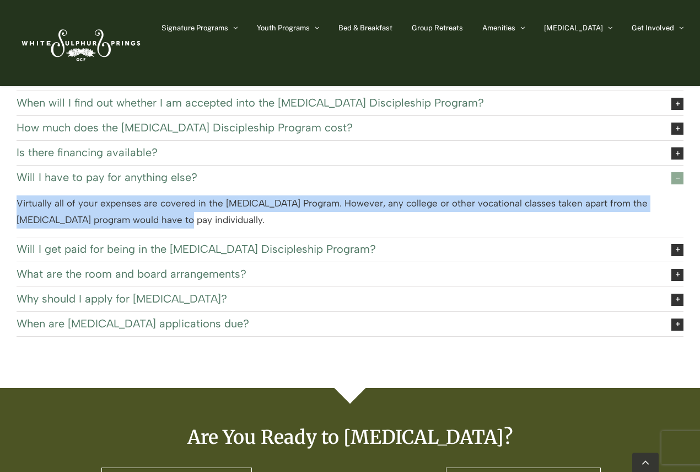
drag, startPoint x: 13, startPoint y: 199, endPoint x: 265, endPoint y: 223, distance: 253.2
click at [265, 223] on div "When does the EXSEL program start and end? Interns will arrive the last week in…" at bounding box center [350, 95] width 700 height 583
click at [265, 223] on div "Virtually all of your expenses are covered in the EXSEL Program. However, any c…" at bounding box center [350, 213] width 667 height 47
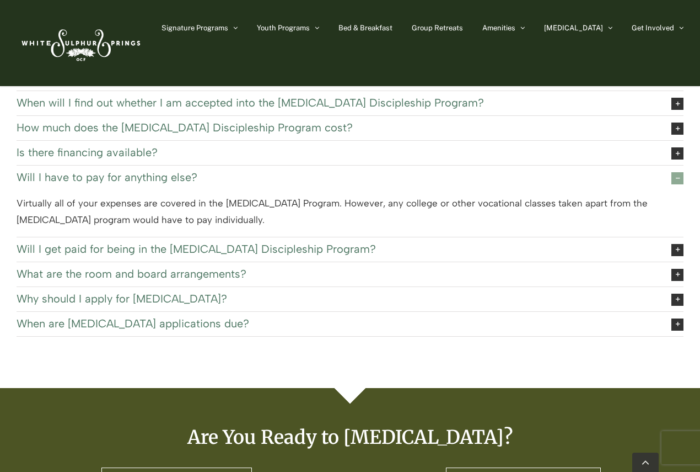
click at [175, 175] on span "Will I have to pay for anything else?" at bounding box center [336, 177] width 638 height 12
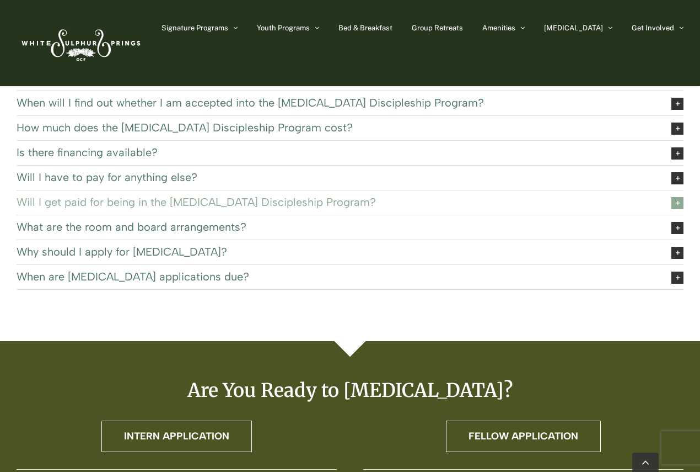
click at [163, 202] on span "Will I get paid for being in the EXSEL Discipleship Program?" at bounding box center [336, 202] width 638 height 12
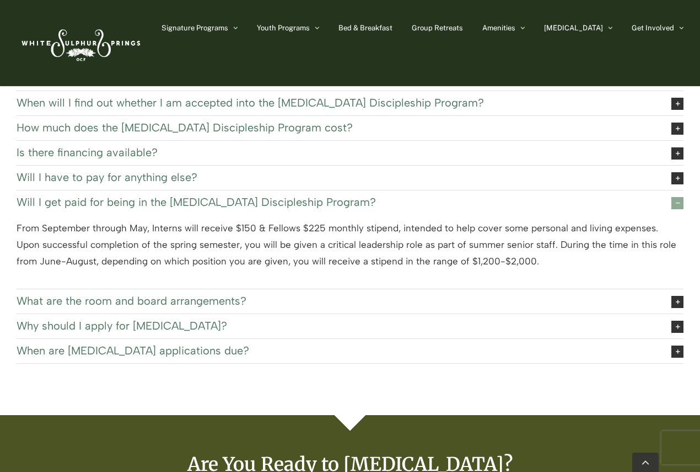
click at [163, 202] on span "Will I get paid for being in the EXSEL Discipleship Program?" at bounding box center [336, 202] width 638 height 12
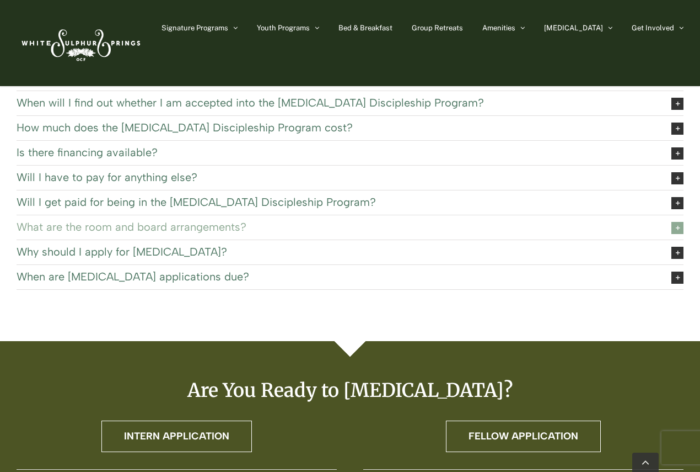
click at [132, 222] on span "What are the room and board arrangements?" at bounding box center [336, 227] width 638 height 12
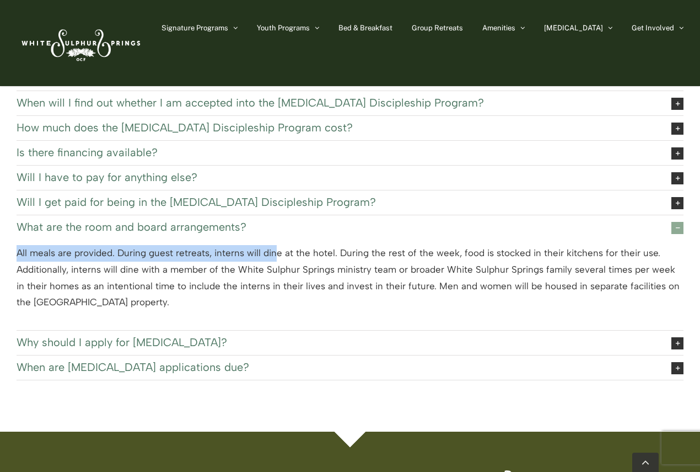
drag, startPoint x: 29, startPoint y: 247, endPoint x: 275, endPoint y: 253, distance: 246.0
click at [275, 253] on p "All meals are provided. During guest retreats, interns will dine at the hotel. …" at bounding box center [350, 278] width 667 height 66
click at [276, 255] on p "All meals are provided. During guest retreats, interns will dine at the hotel. …" at bounding box center [350, 278] width 667 height 66
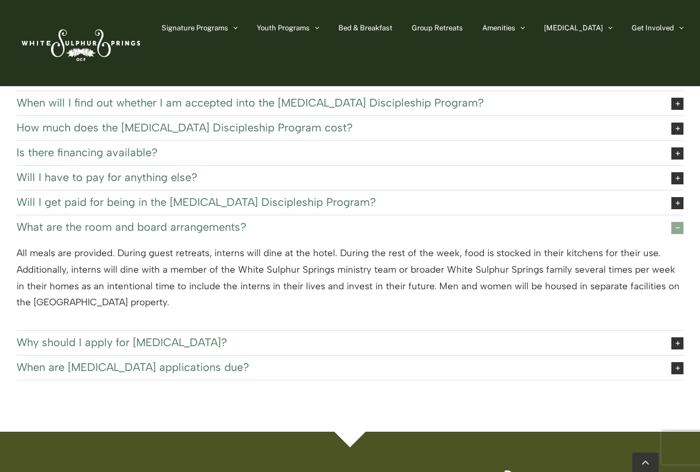
click at [168, 229] on span "What are the room and board arrangements?" at bounding box center [336, 227] width 638 height 12
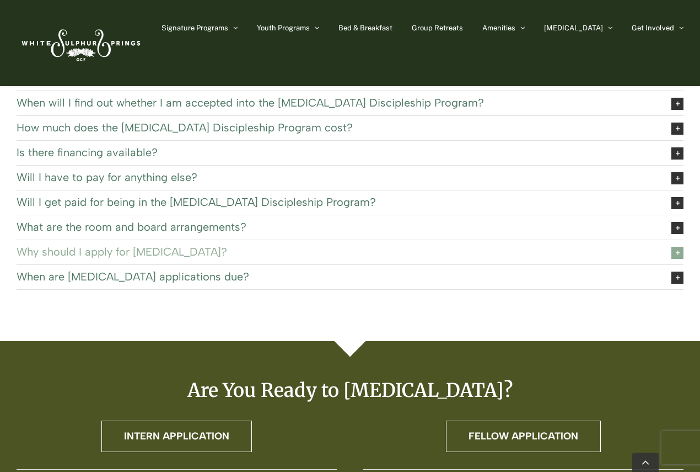
click at [131, 249] on span "Why should I apply for EXSEL?" at bounding box center [336, 251] width 638 height 12
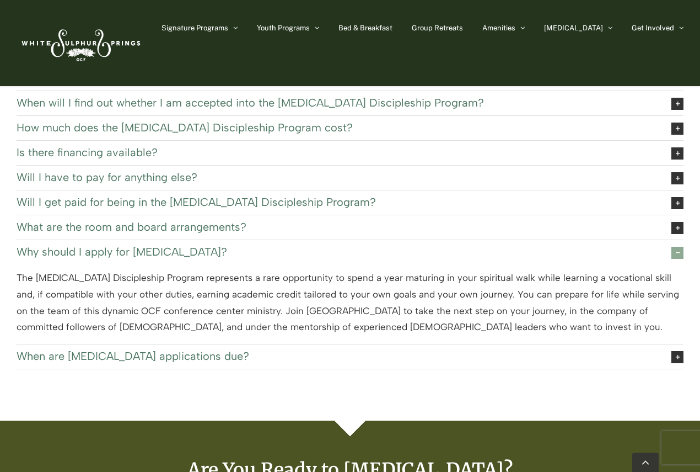
click at [131, 249] on span "Why should I apply for EXSEL?" at bounding box center [336, 251] width 638 height 12
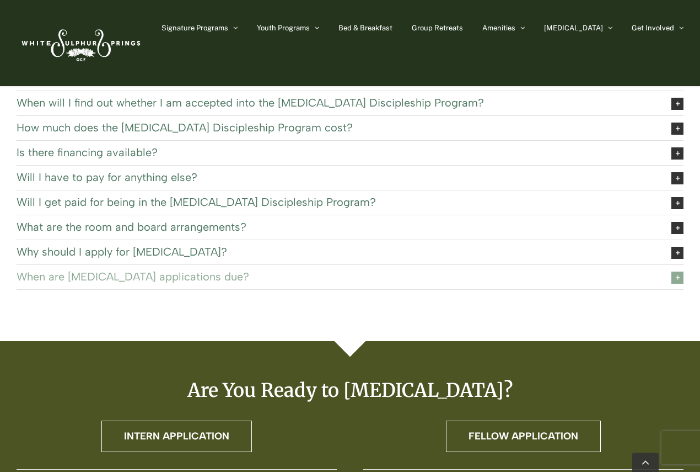
click at [133, 272] on span "When are EXSEL applications due?" at bounding box center [336, 276] width 638 height 12
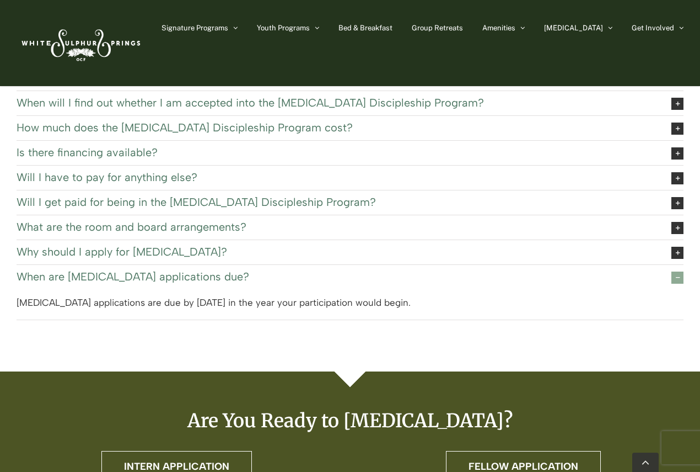
click at [133, 272] on span "When are EXSEL applications due?" at bounding box center [336, 276] width 638 height 12
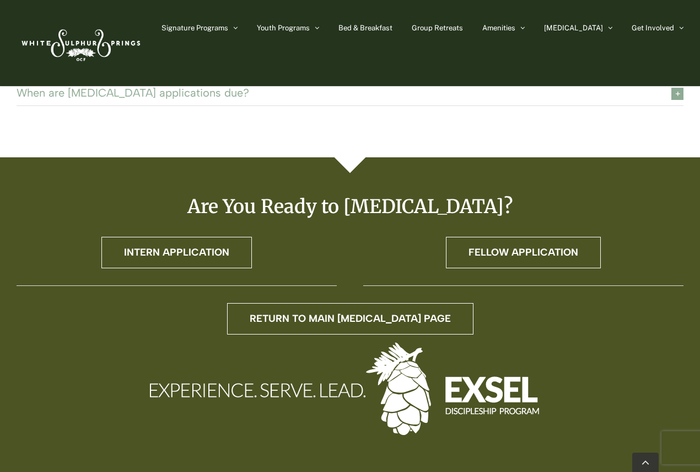
scroll to position [441, 0]
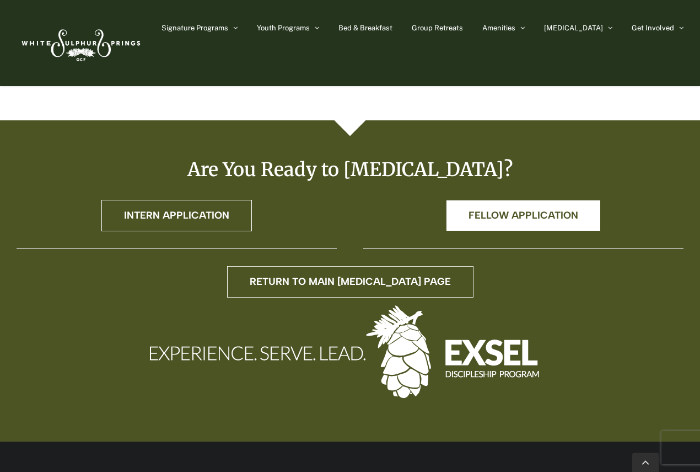
click at [550, 219] on span "Fellow Application" at bounding box center [524, 216] width 110 height 12
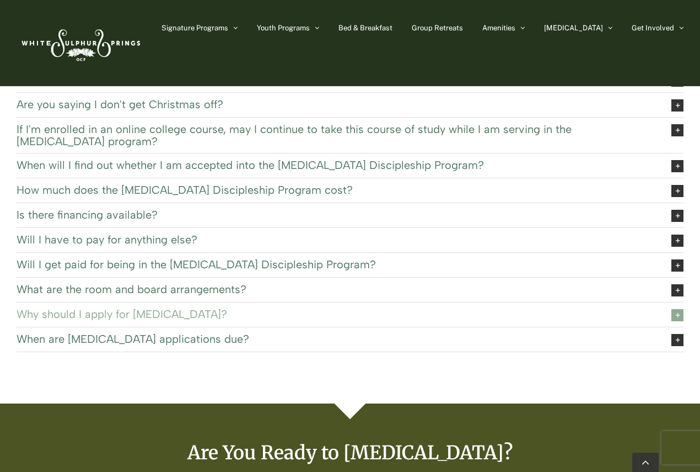
scroll to position [165, 0]
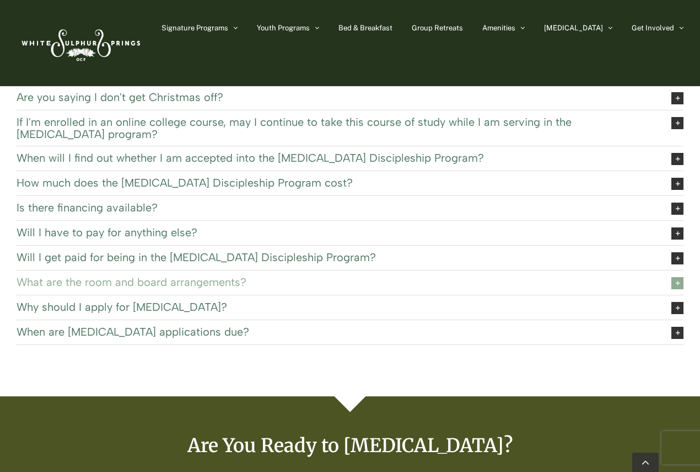
click at [143, 277] on span "What are the room and board arrangements?" at bounding box center [336, 282] width 638 height 12
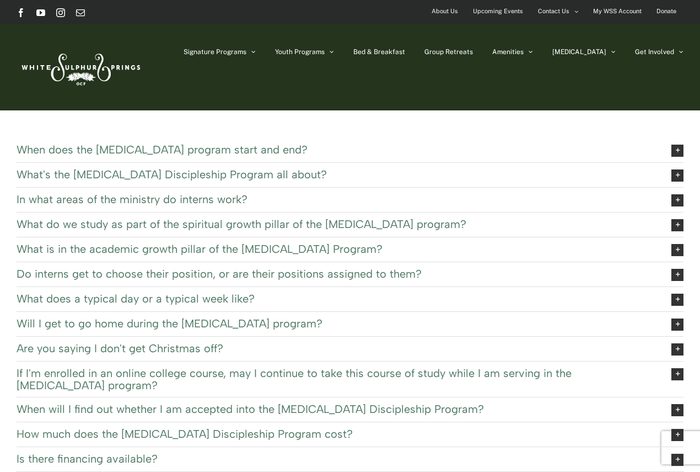
scroll to position [0, 0]
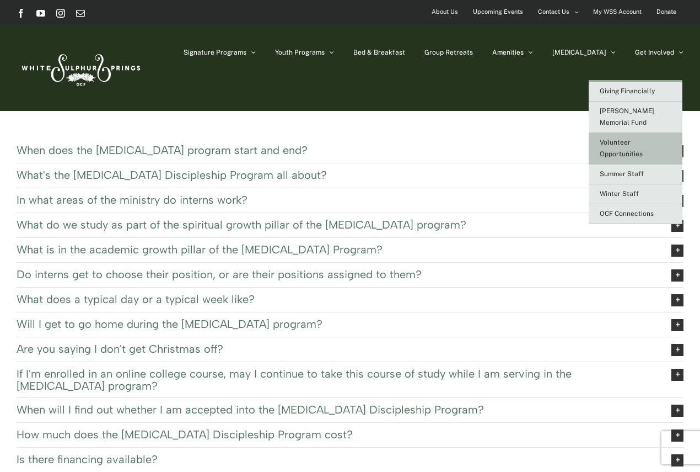
click at [646, 133] on link "Volunteer Opportunities" at bounding box center [636, 148] width 94 height 31
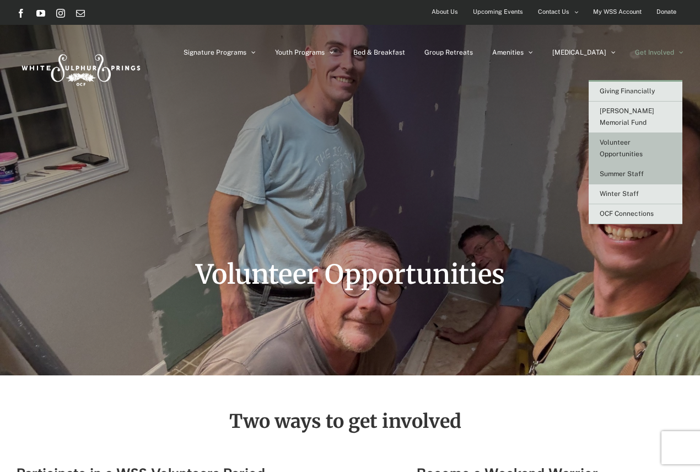
click at [648, 164] on link "Summer Staff" at bounding box center [636, 174] width 94 height 20
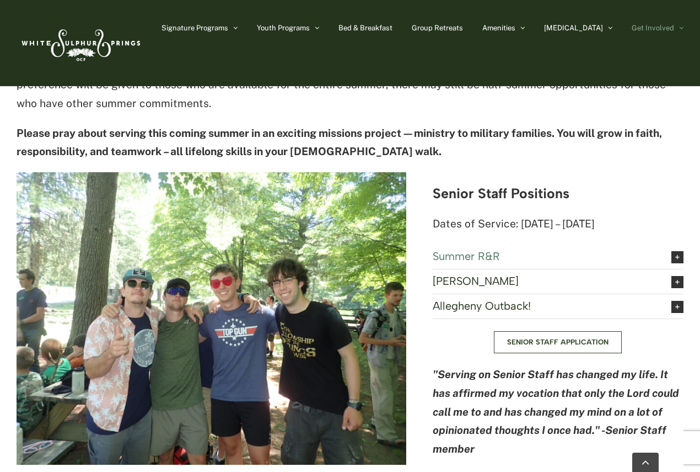
scroll to position [1213, 0]
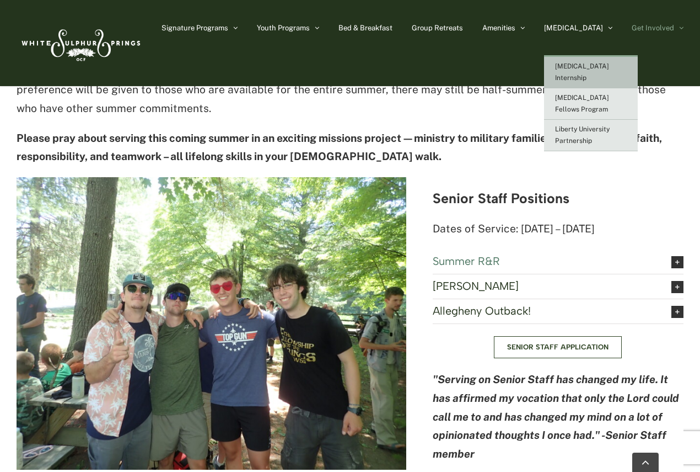
click at [603, 68] on span "[MEDICAL_DATA] Internship" at bounding box center [582, 71] width 54 height 19
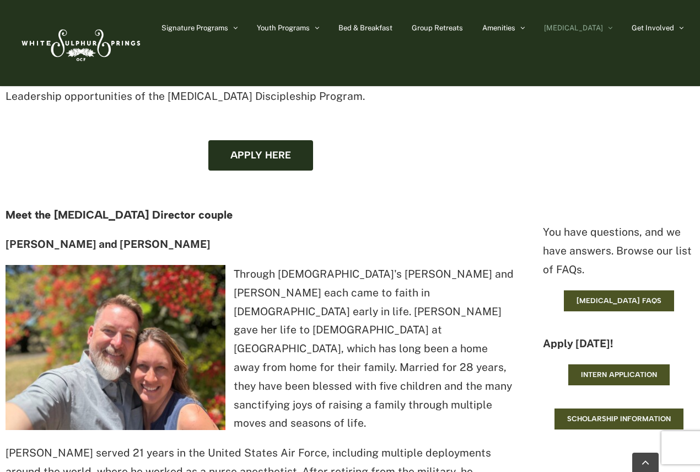
scroll to position [938, 0]
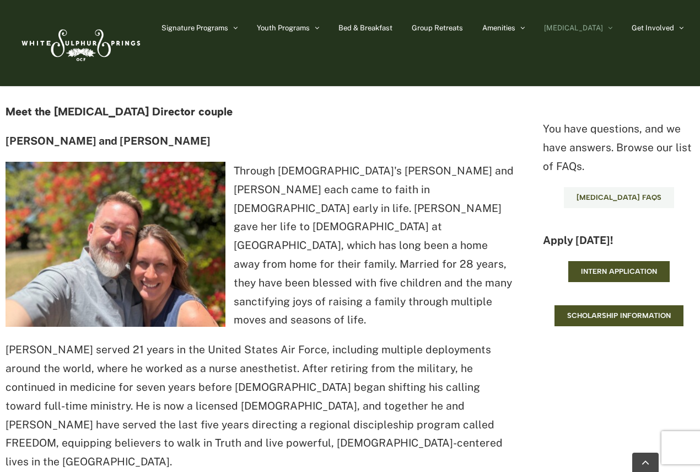
click at [628, 193] on span "[MEDICAL_DATA] FAQs" at bounding box center [619, 197] width 85 height 9
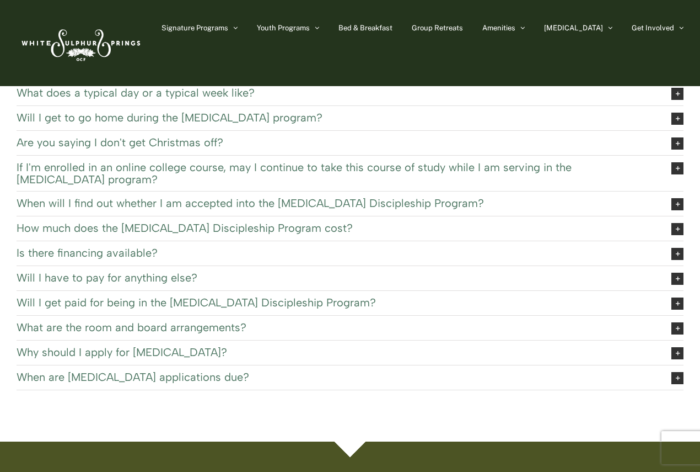
scroll to position [221, 0]
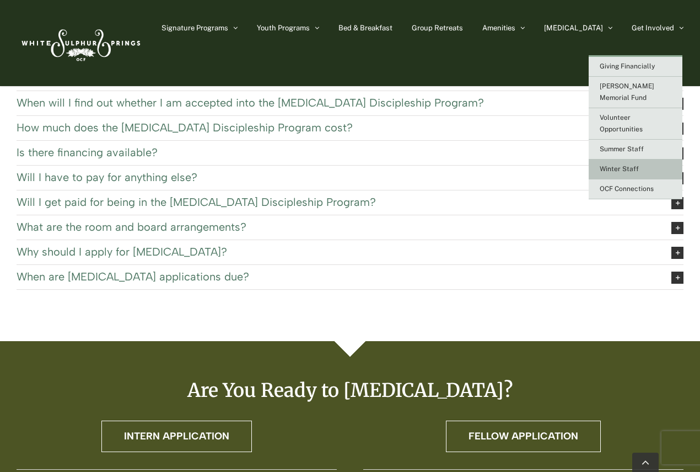
click at [634, 165] on span "Winter Staff" at bounding box center [619, 169] width 39 height 8
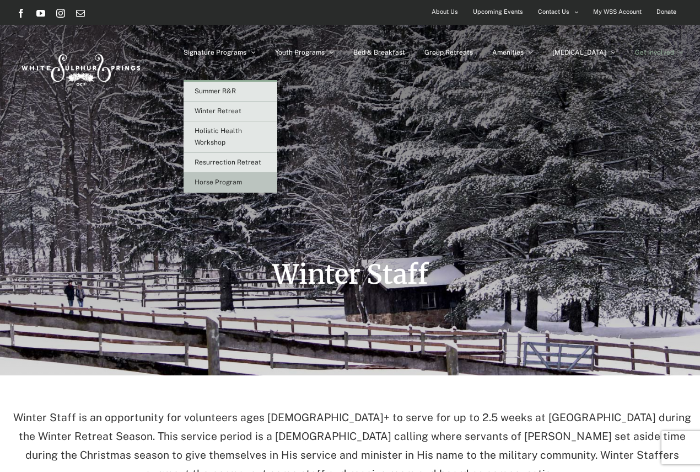
click at [261, 178] on link "Horse Program" at bounding box center [231, 183] width 94 height 20
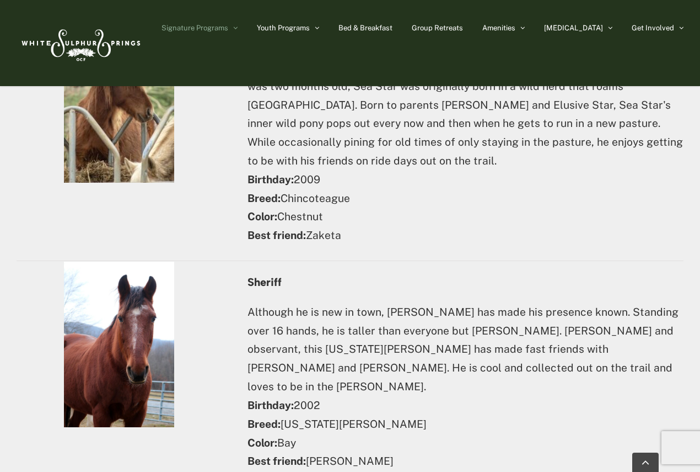
scroll to position [4302, 0]
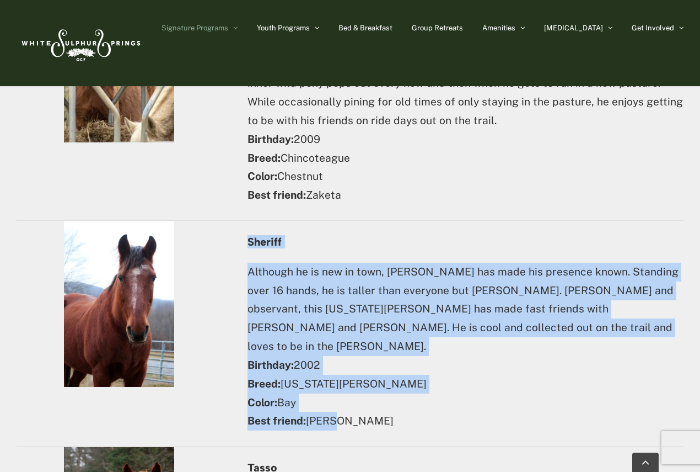
drag, startPoint x: 248, startPoint y: 92, endPoint x: 356, endPoint y: 258, distance: 197.8
click at [356, 258] on div "Sheriff Although he is new in town, [PERSON_NAME] has made his presence known. …" at bounding box center [466, 333] width 436 height 195
click at [357, 263] on p "Although he is new in town, [PERSON_NAME] has made his presence known. Standing…" at bounding box center [466, 347] width 436 height 168
drag, startPoint x: 249, startPoint y: 92, endPoint x: 342, endPoint y: 253, distance: 186.6
click at [342, 253] on div "Sheriff Although he is new in town, Sheriff has made his presence known. Standi…" at bounding box center [466, 333] width 436 height 195
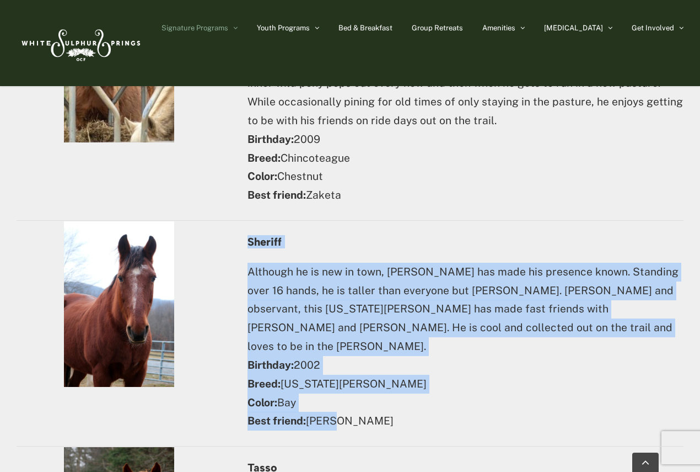
click at [342, 263] on p "Although he is new in town, Sheriff has made his presence known. Standing over …" at bounding box center [466, 347] width 436 height 168
drag, startPoint x: 329, startPoint y: 252, endPoint x: 251, endPoint y: 95, distance: 175.6
click at [251, 236] on div "Sheriff Although he is new in town, Sheriff has made his presence known. Standi…" at bounding box center [466, 333] width 436 height 195
click at [373, 263] on p "Although he is new in town, Sheriff has made his presence known. Standing over …" at bounding box center [466, 347] width 436 height 168
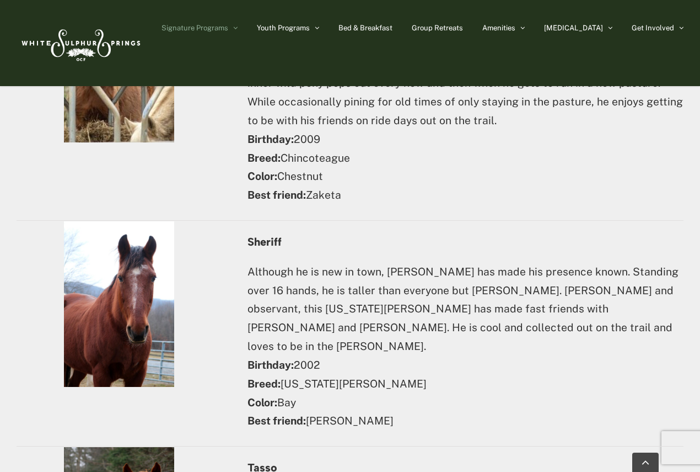
click at [377, 263] on p "Although he is new in town, Sheriff has made his presence known. Standing over …" at bounding box center [466, 347] width 436 height 168
click at [325, 263] on p "Although he is new in town, Sheriff has made his presence known. Standing over …" at bounding box center [466, 347] width 436 height 168
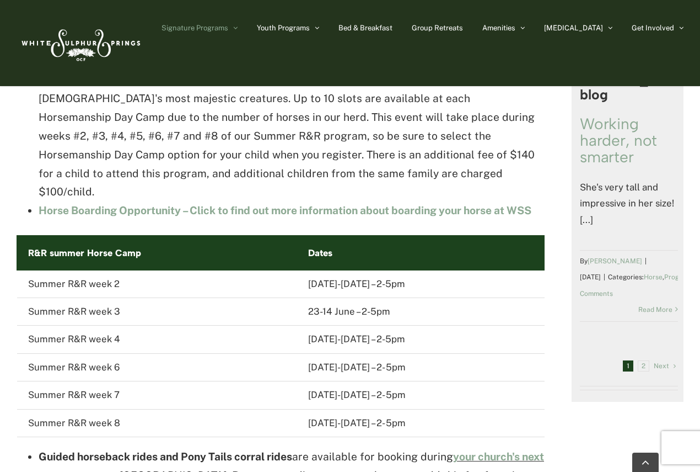
scroll to position [717, 0]
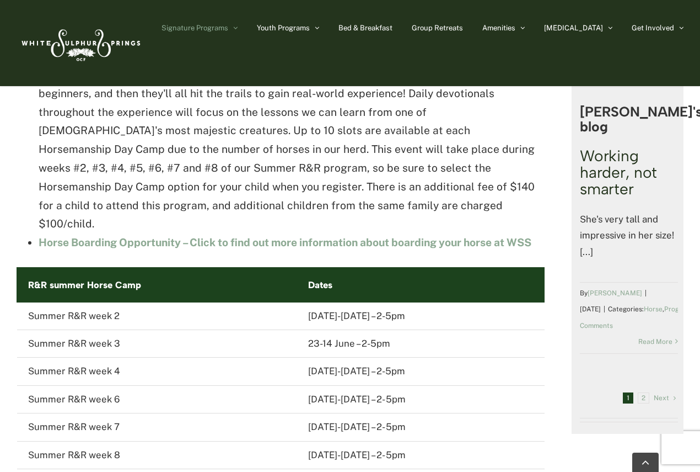
click at [617, 146] on link "Working harder, not smarter" at bounding box center [618, 172] width 77 height 52
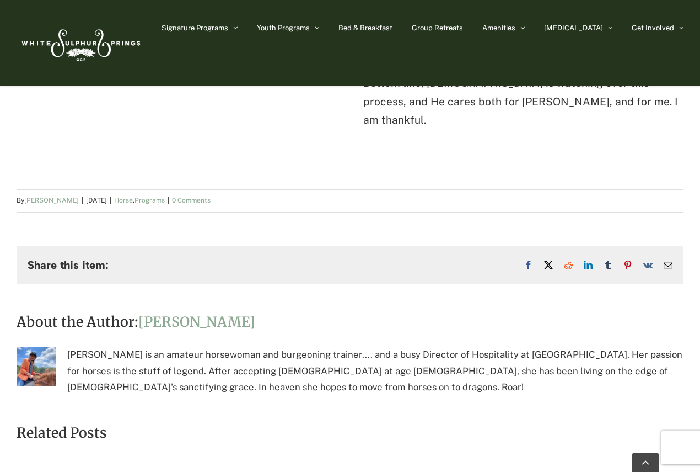
scroll to position [993, 0]
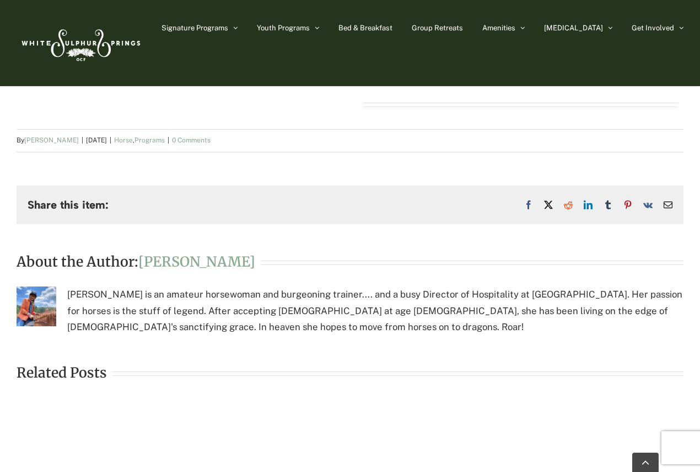
click at [113, 371] on div at bounding box center [398, 373] width 571 height 4
click at [84, 365] on h2 "Related Posts" at bounding box center [62, 372] width 90 height 15
click at [73, 365] on h2 "Related Posts" at bounding box center [62, 372] width 90 height 15
click at [41, 286] on img at bounding box center [37, 306] width 40 height 40
click at [169, 253] on link "[PERSON_NAME]" at bounding box center [196, 262] width 117 height 18
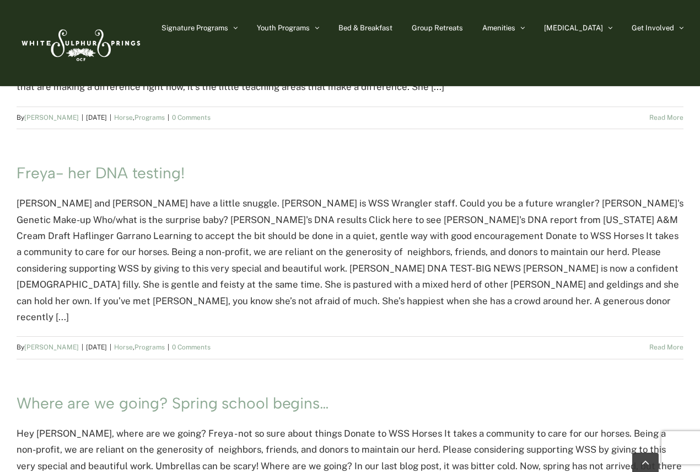
scroll to position [1434, 0]
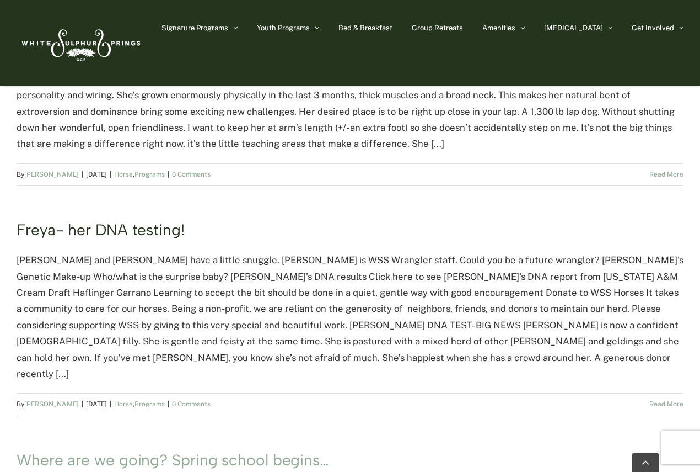
click at [115, 220] on link "Freya- her DNA testing!" at bounding box center [101, 229] width 168 height 19
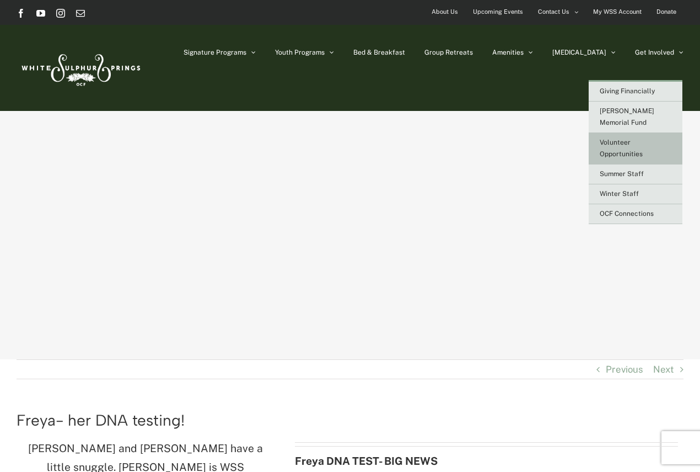
click at [632, 142] on span "Volunteer Opportunities" at bounding box center [621, 147] width 43 height 19
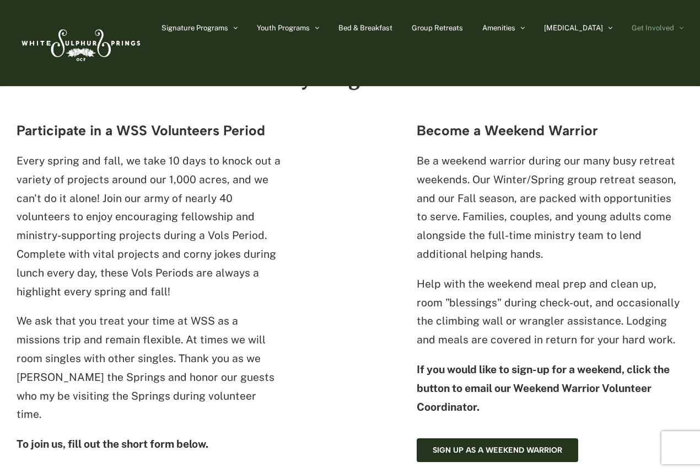
scroll to position [99, 0]
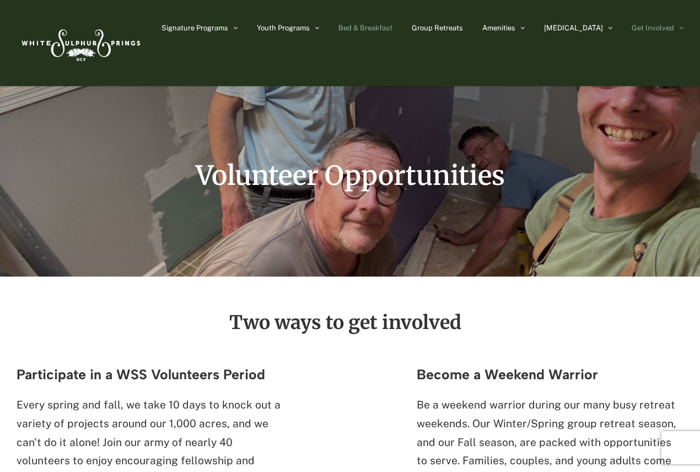
click at [393, 27] on span "Bed & Breakfast" at bounding box center [366, 27] width 54 height 7
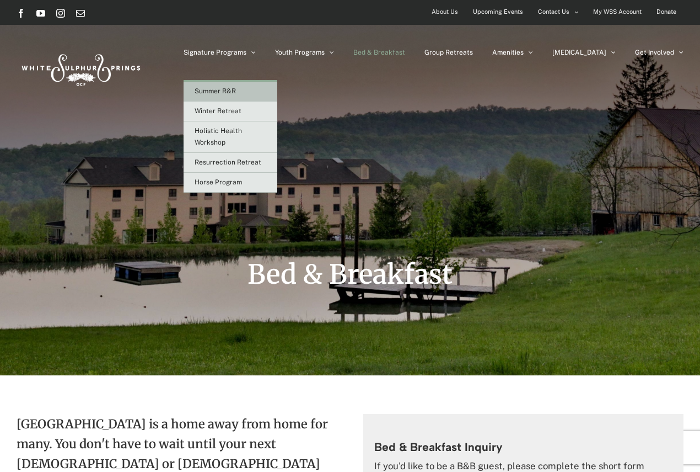
click at [236, 89] on span "Summer R&R" at bounding box center [215, 91] width 41 height 8
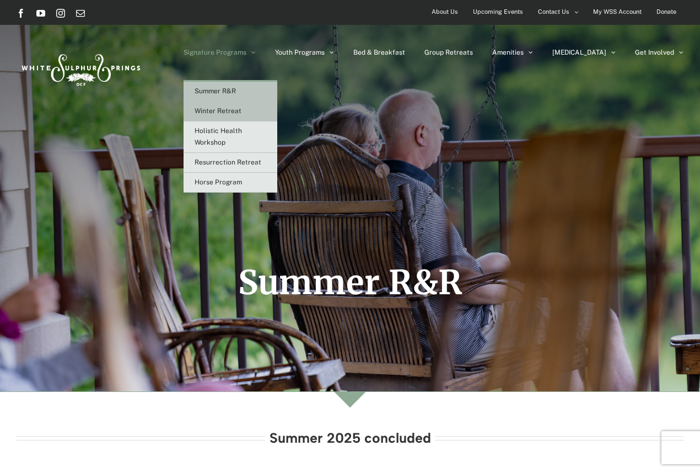
click at [276, 117] on link "Winter Retreat" at bounding box center [231, 111] width 94 height 20
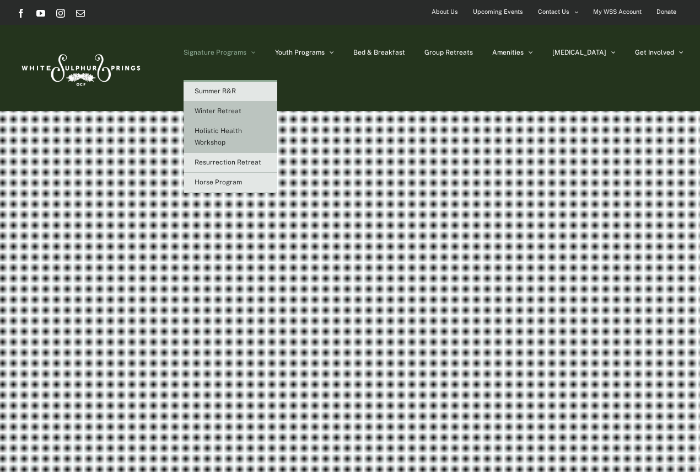
click at [277, 138] on link "Holistic Health Workshop" at bounding box center [231, 136] width 94 height 31
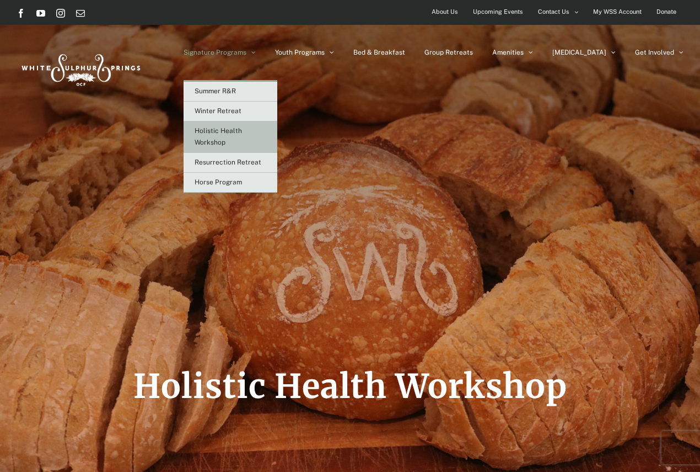
click at [247, 52] on span "Signature Programs" at bounding box center [215, 52] width 63 height 7
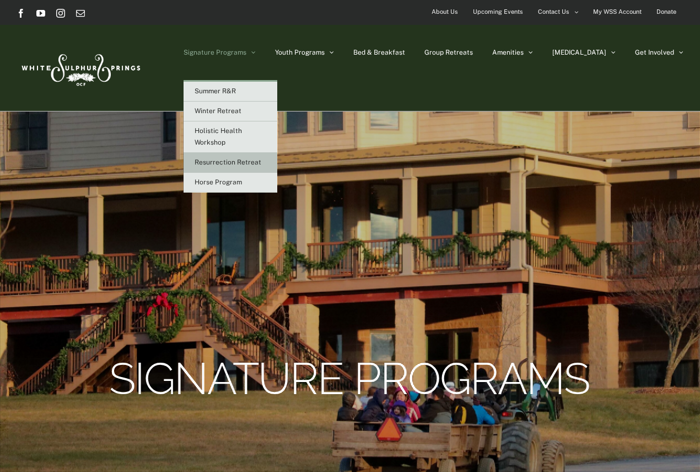
click at [261, 161] on span "Resurrection Retreat" at bounding box center [228, 162] width 67 height 8
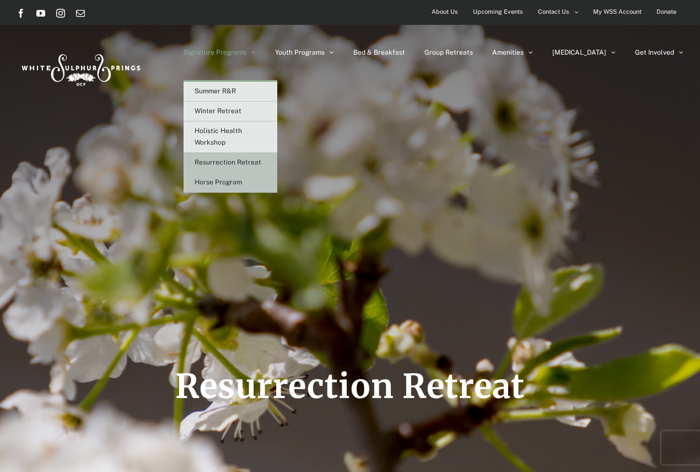
click at [242, 180] on span "Horse Program" at bounding box center [218, 182] width 47 height 8
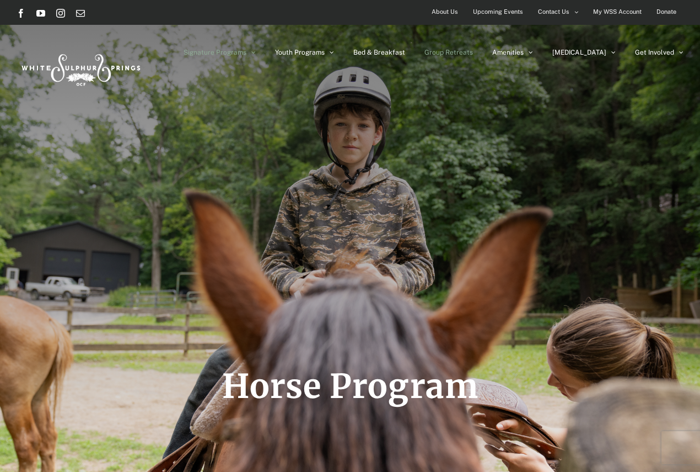
click at [473, 47] on link "Group Retreats" at bounding box center [449, 52] width 49 height 55
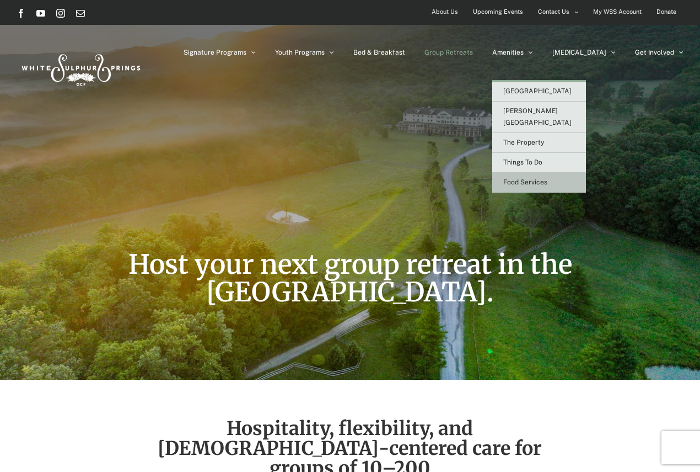
click at [548, 178] on span "Food Services" at bounding box center [526, 182] width 44 height 8
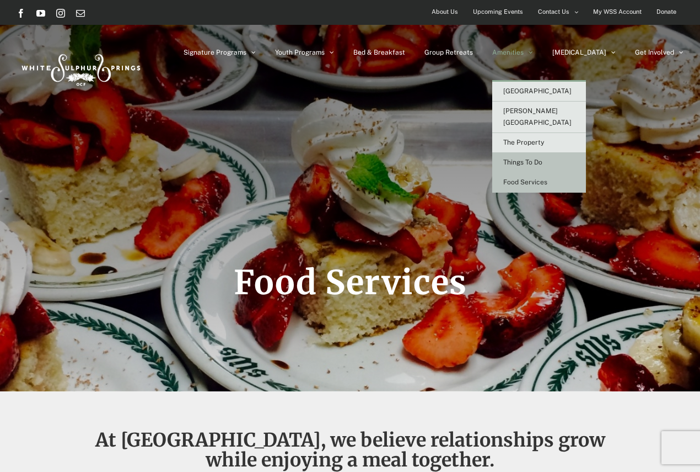
click at [543, 158] on span "Things To Do" at bounding box center [523, 162] width 39 height 8
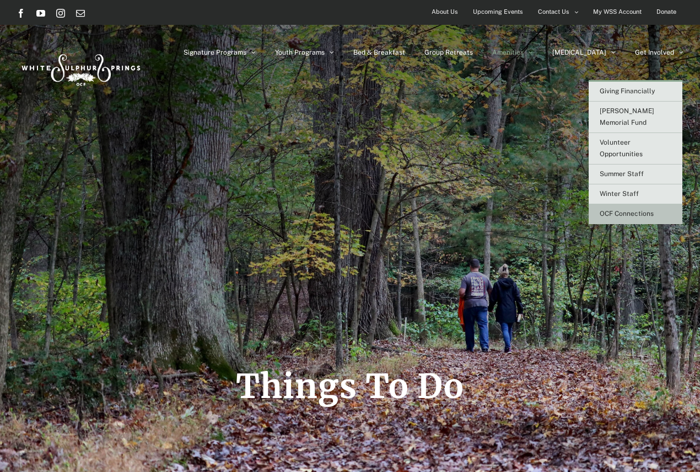
click at [626, 210] on span "OCF Connections" at bounding box center [627, 214] width 54 height 8
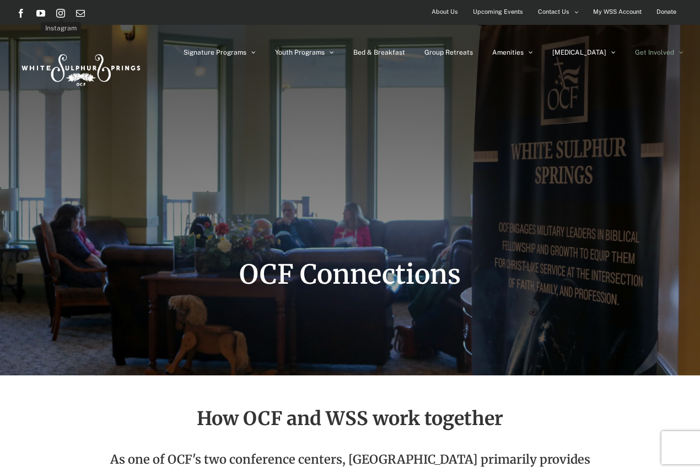
click at [59, 14] on link "Instagram" at bounding box center [60, 13] width 9 height 9
